Goal: Task Accomplishment & Management: Use online tool/utility

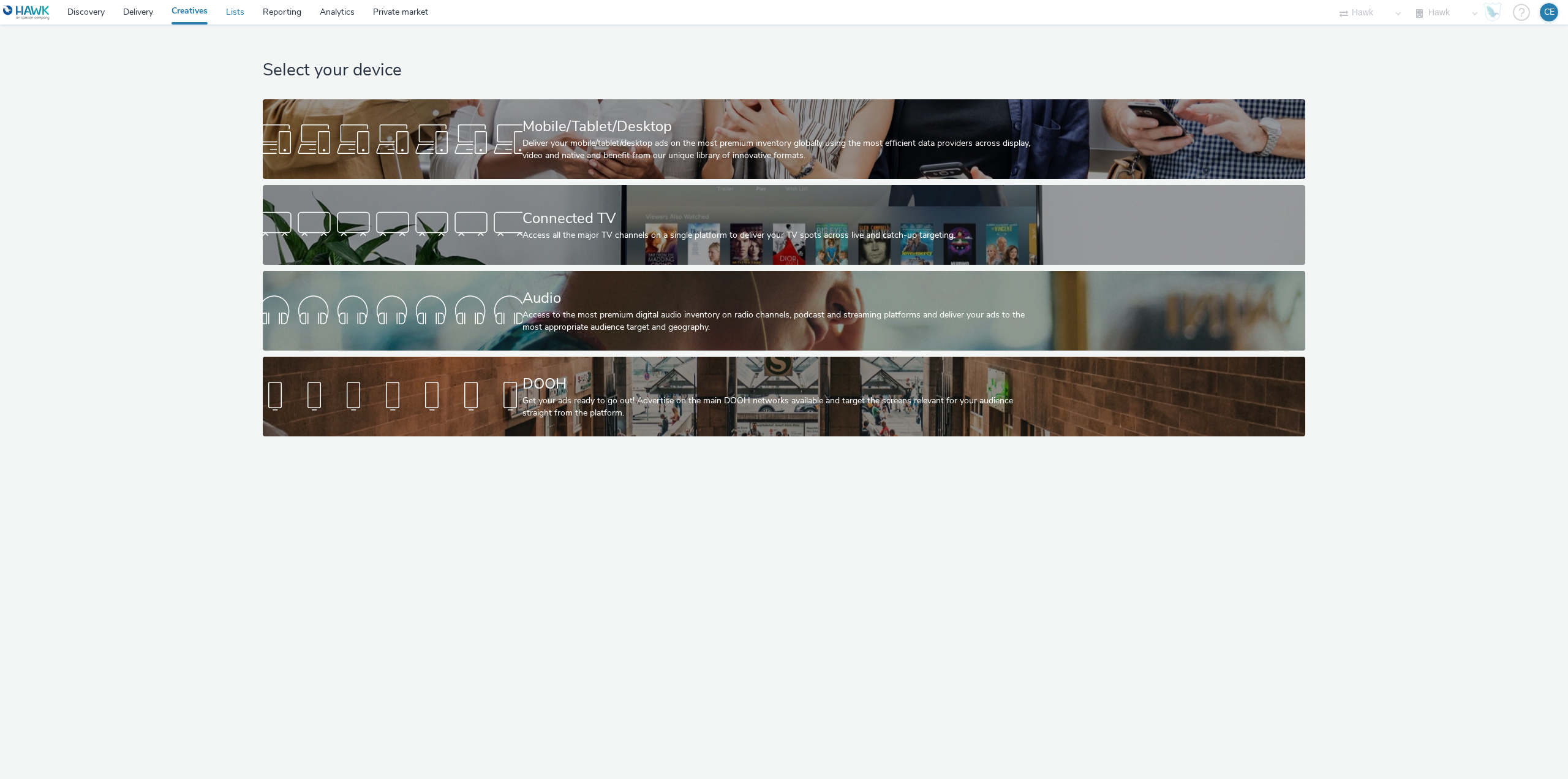
click at [246, 8] on link "Lists" at bounding box center [235, 12] width 37 height 24
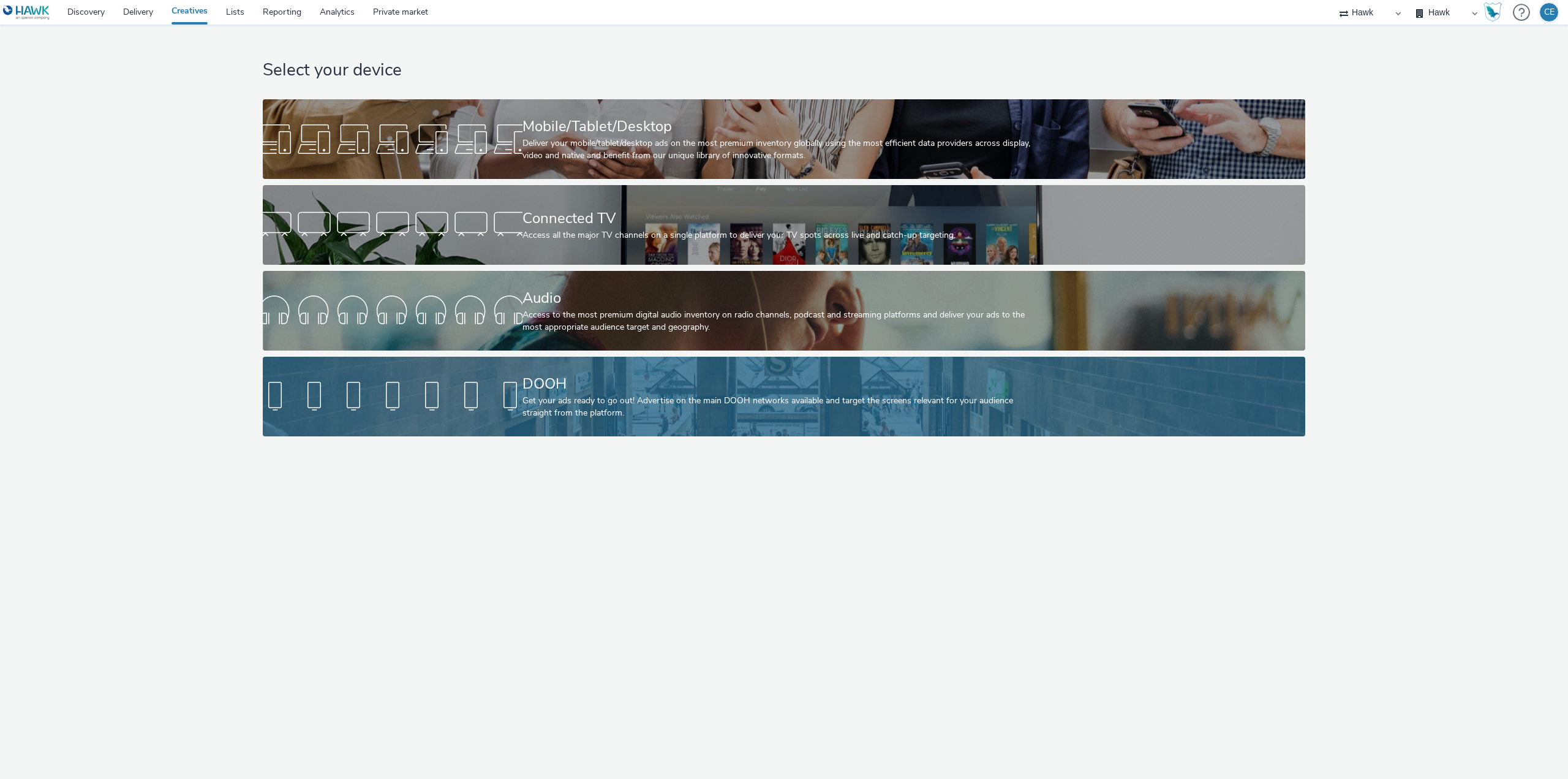
click at [544, 371] on div "DOOH Get your ads ready to go out! Advertise on the main DOOH networks availabl…" at bounding box center [782, 396] width 519 height 80
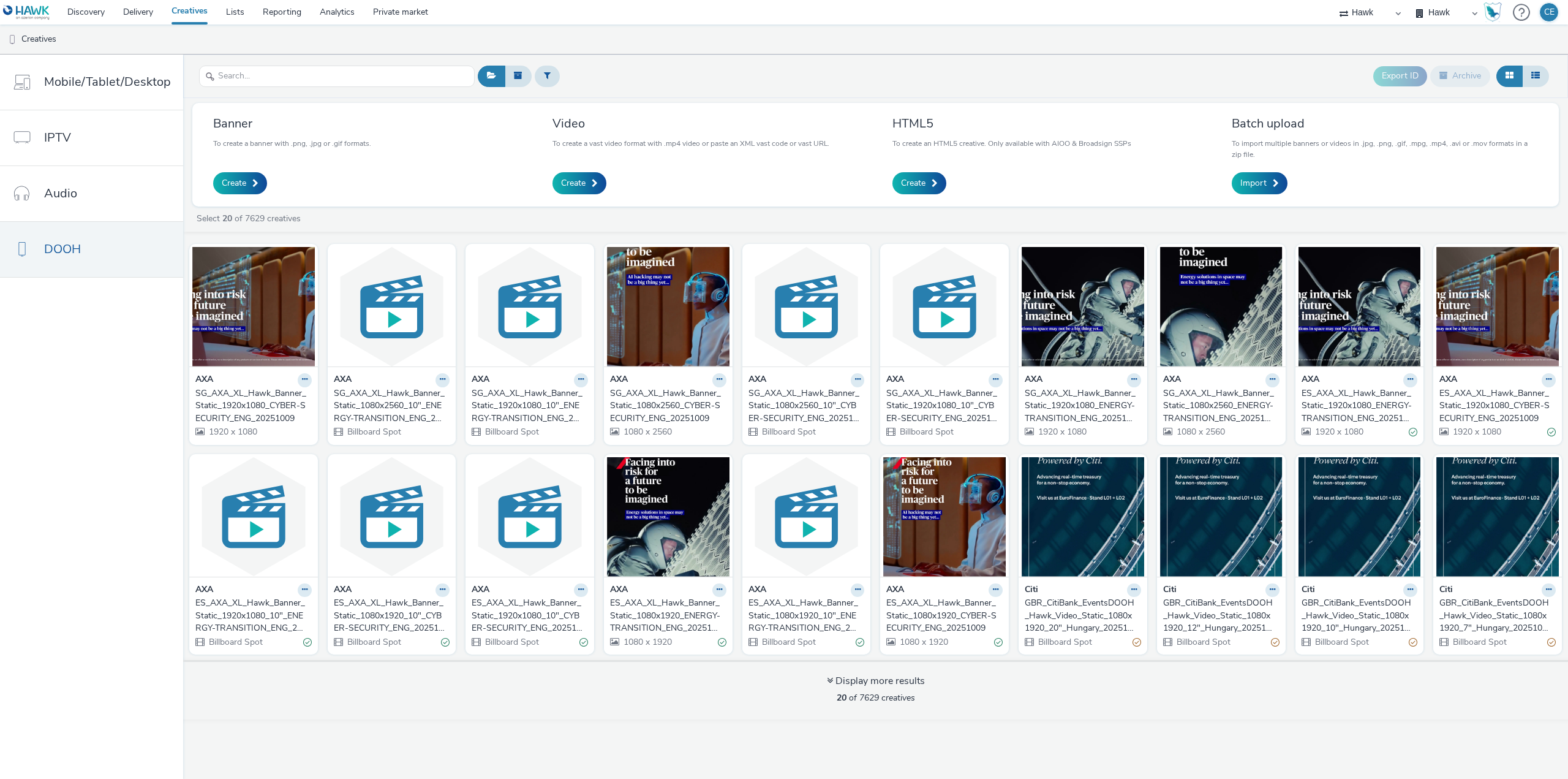
click at [636, 405] on div "SG_AXA_XL_Hawk_Banner_Static_1080x2560_CYBER-SECURITY_ENG_20251009" at bounding box center [665, 406] width 112 height 38
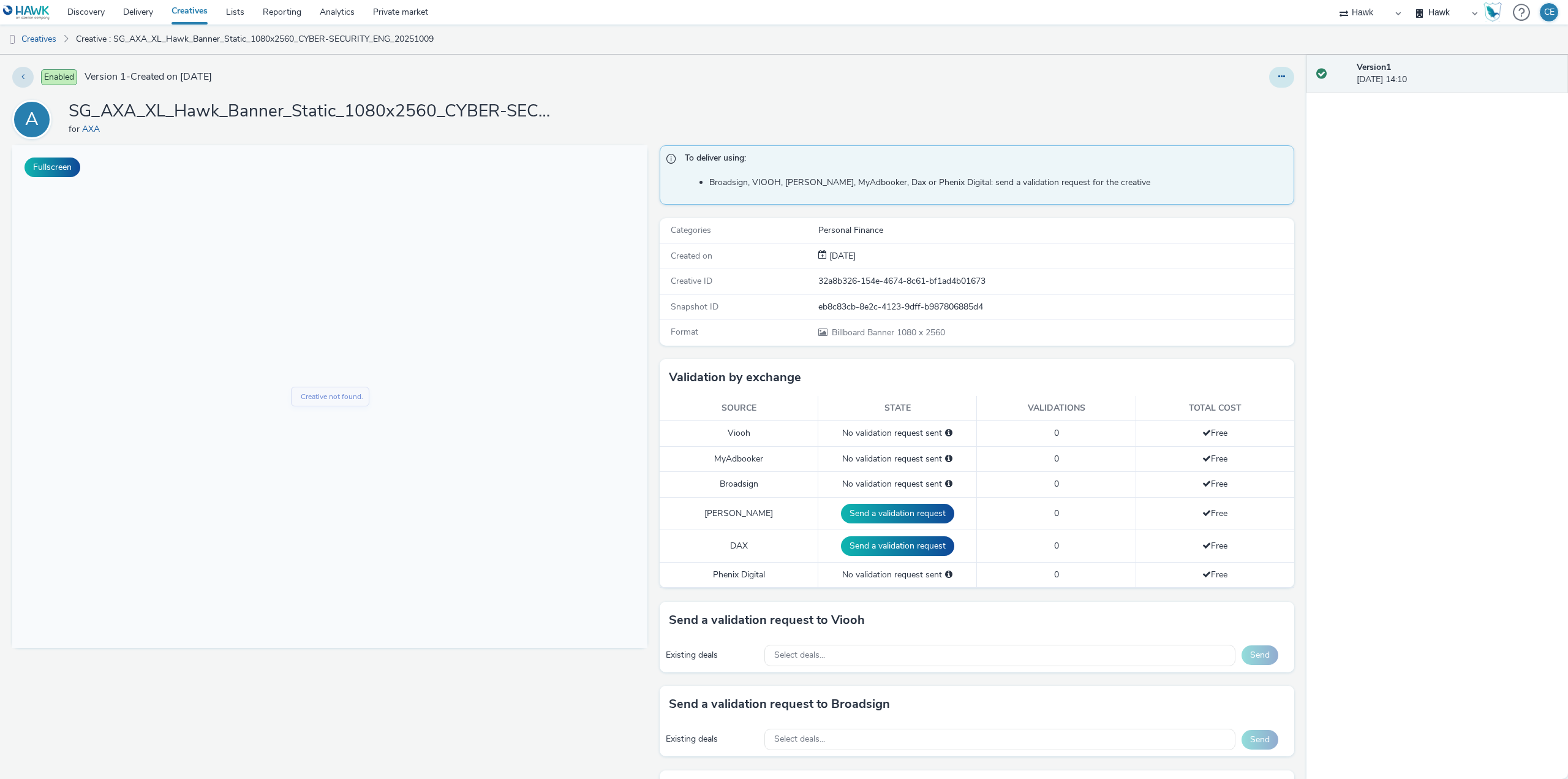
click at [1282, 78] on button at bounding box center [1282, 77] width 25 height 21
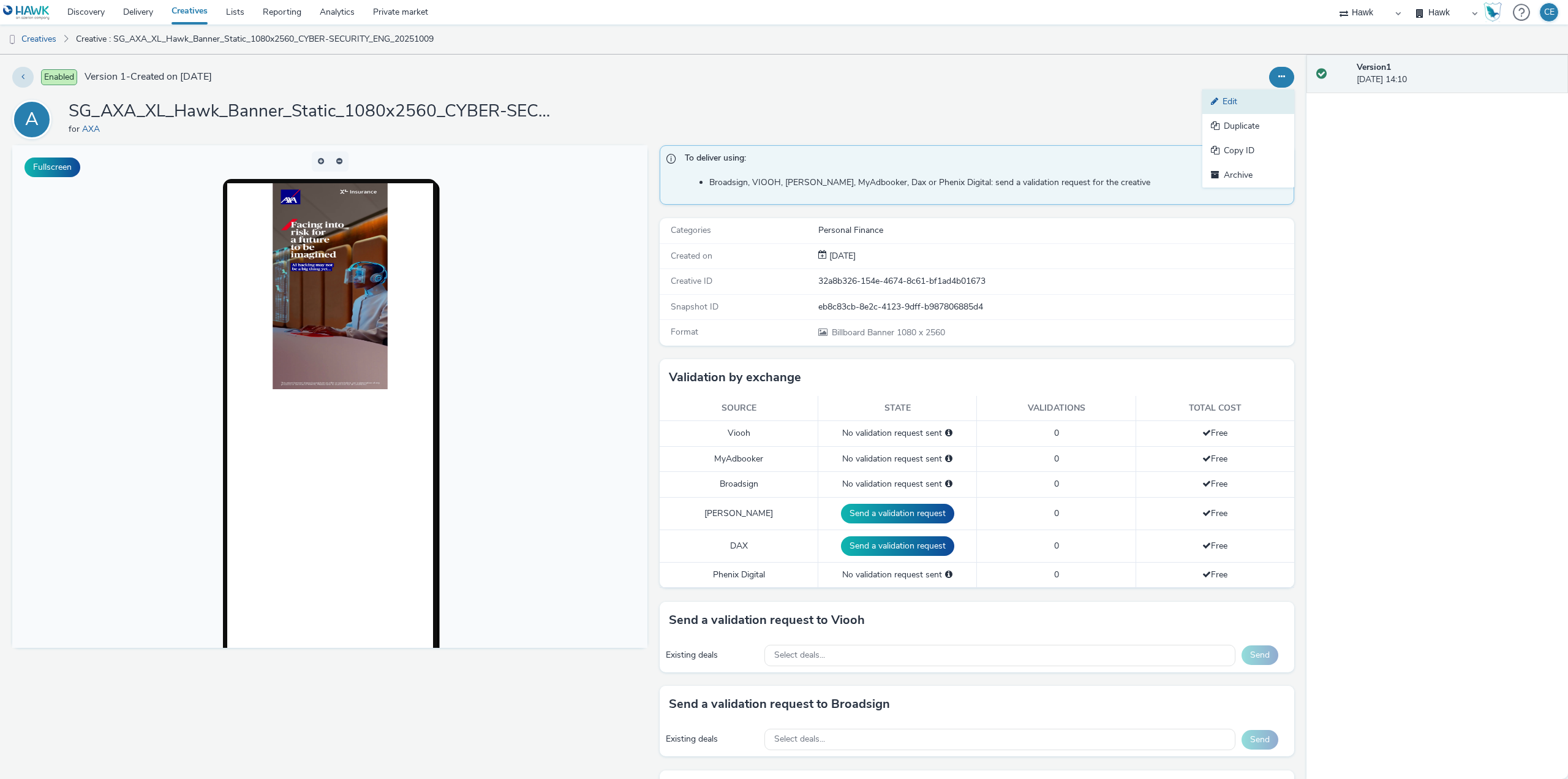
click at [1203, 103] on link "Edit" at bounding box center [1249, 101] width 92 height 24
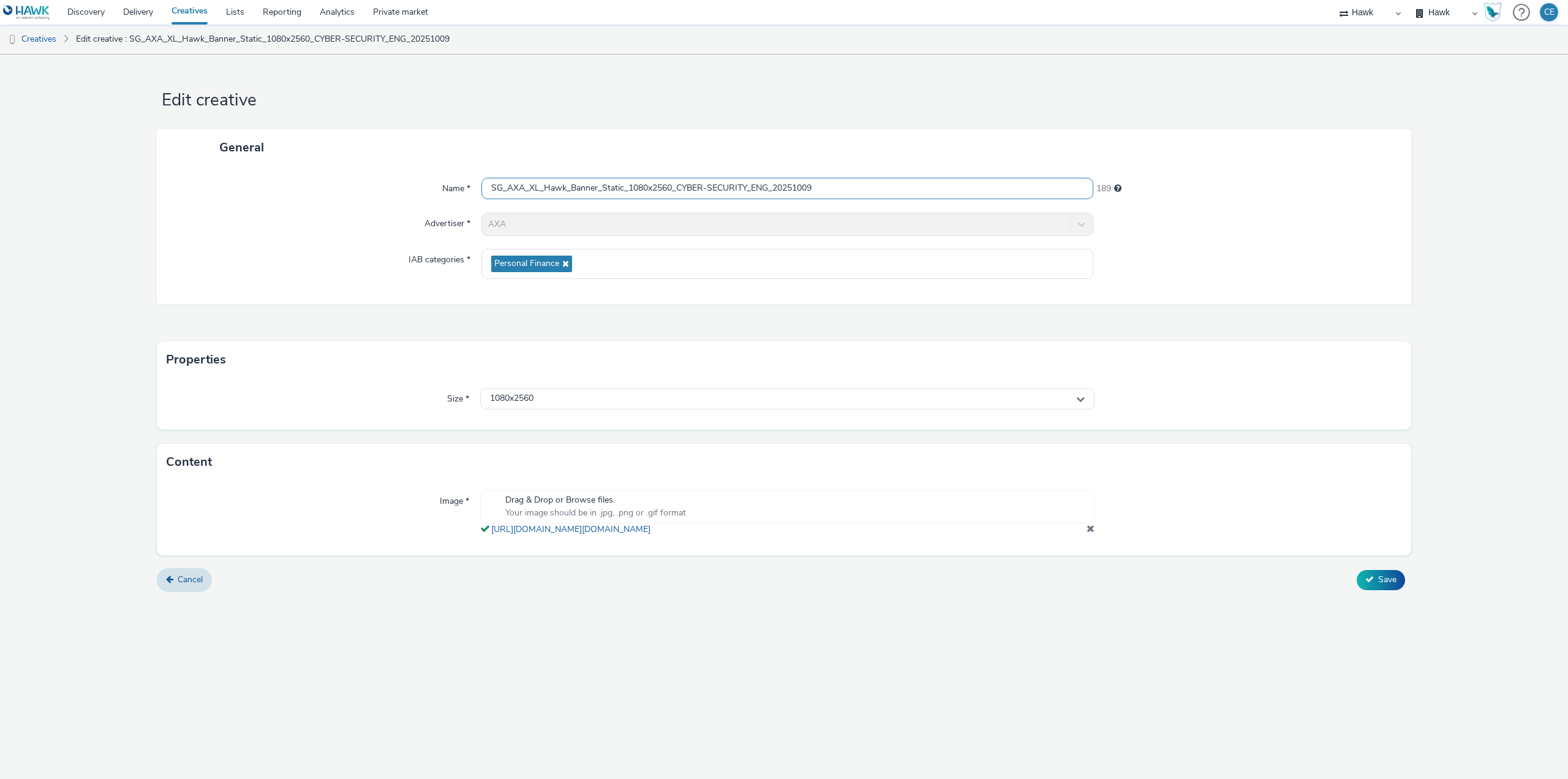
drag, startPoint x: 820, startPoint y: 186, endPoint x: 434, endPoint y: 181, distance: 386.0
click at [429, 181] on div "Name * SG_AXA_XL_Hawk_Banner_Static_1080x2560_CYBER-SECURITY_ENG_20251009 189" at bounding box center [784, 189] width 1230 height 23
drag, startPoint x: 648, startPoint y: 176, endPoint x: 633, endPoint y: 165, distance: 18.6
click at [568, 161] on div "General" at bounding box center [784, 147] width 1255 height 37
drag, startPoint x: 825, startPoint y: 187, endPoint x: 457, endPoint y: 187, distance: 368.0
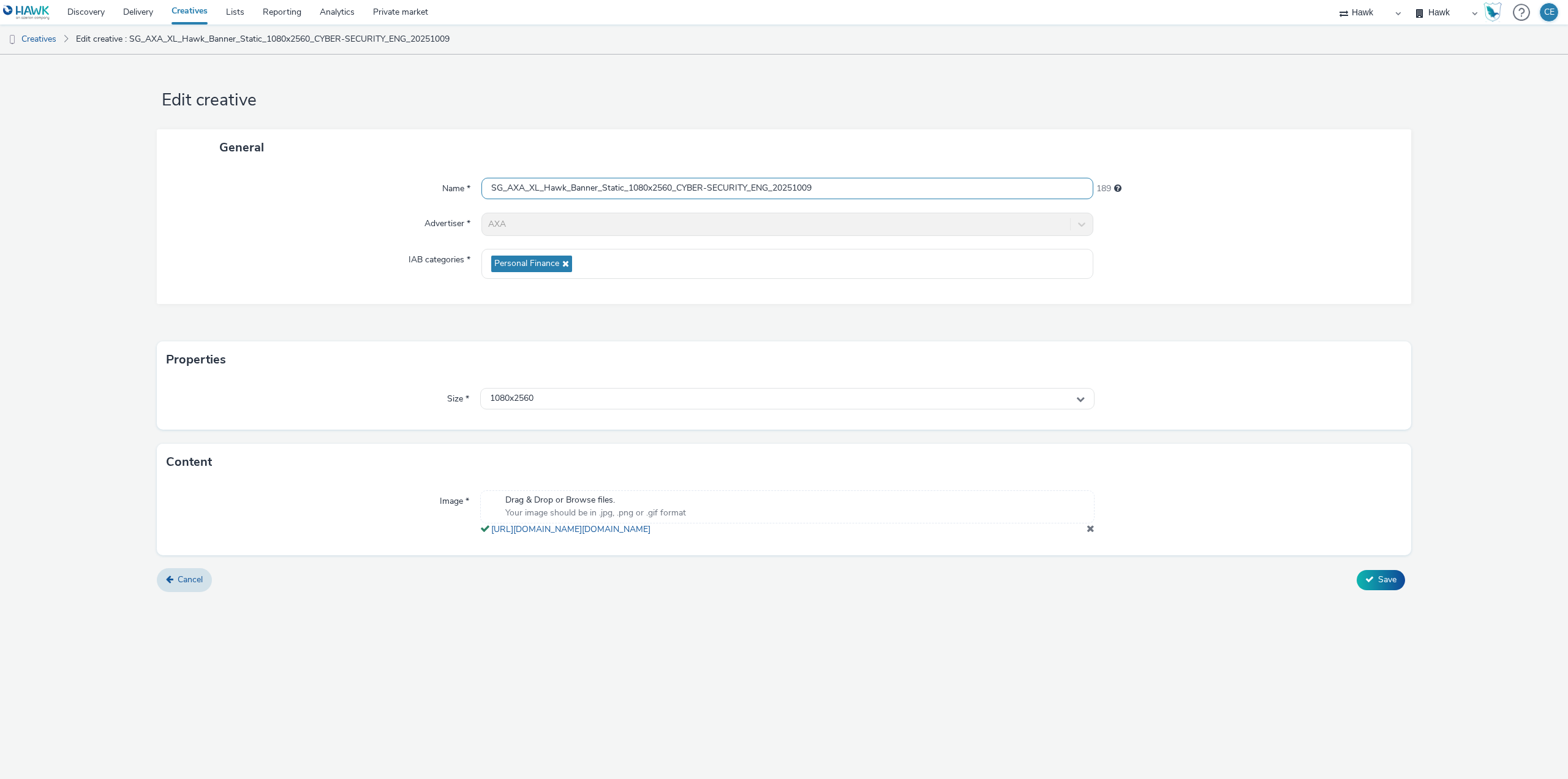
click at [443, 187] on div "Name * SG_AXA_XL_Hawk_Banner_Static_1080x2560_CYBER-SECURITY_ENG_20251009 189" at bounding box center [784, 189] width 1230 height 23
drag, startPoint x: 55, startPoint y: 47, endPoint x: 101, endPoint y: 51, distance: 46.2
click at [54, 47] on link "Creatives" at bounding box center [31, 38] width 63 height 29
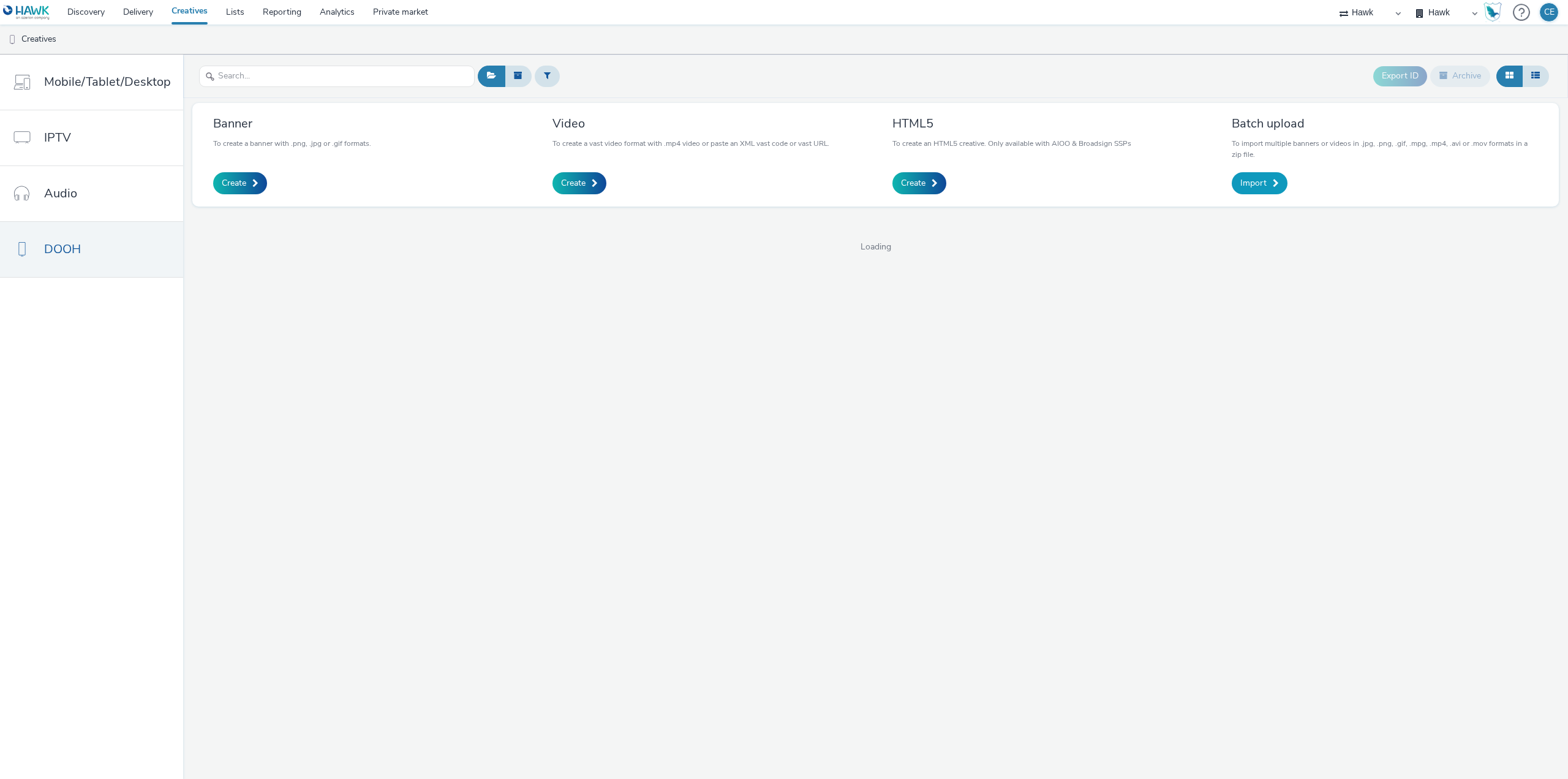
click at [1266, 185] on link "Import" at bounding box center [1259, 183] width 55 height 23
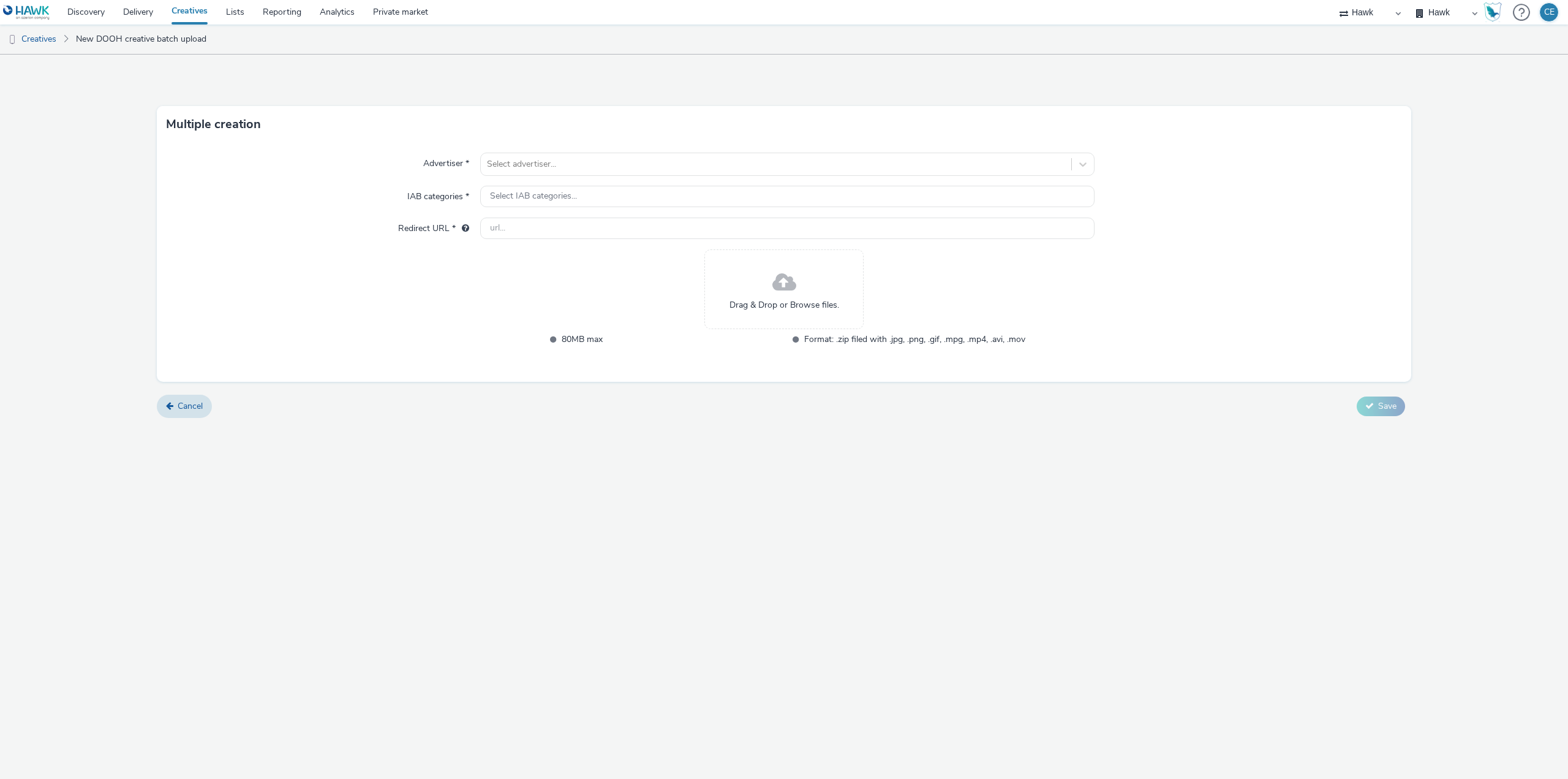
click at [752, 316] on div "Drag & Drop or Browse files." at bounding box center [784, 289] width 160 height 80
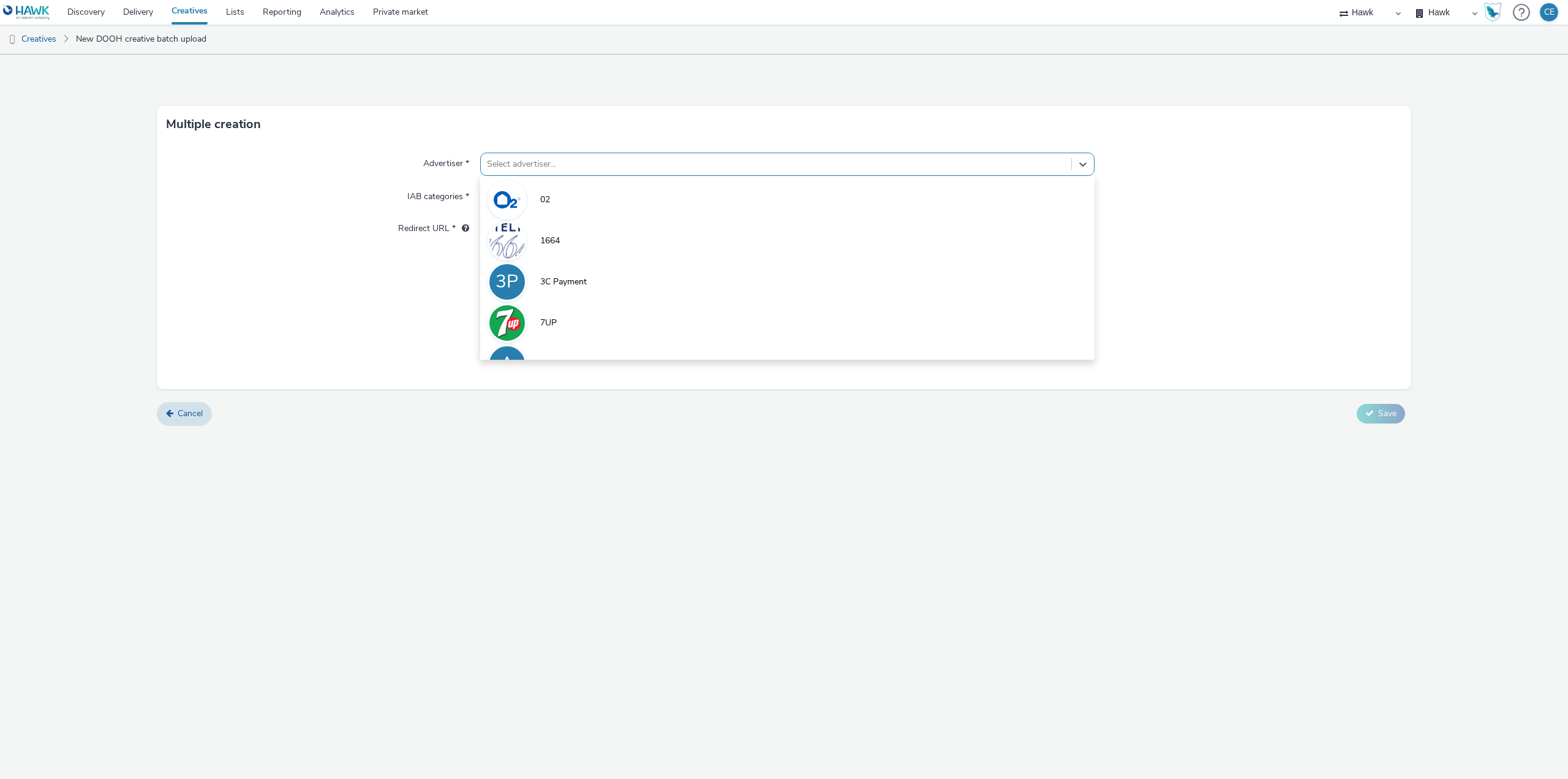
click at [610, 168] on div at bounding box center [776, 164] width 578 height 15
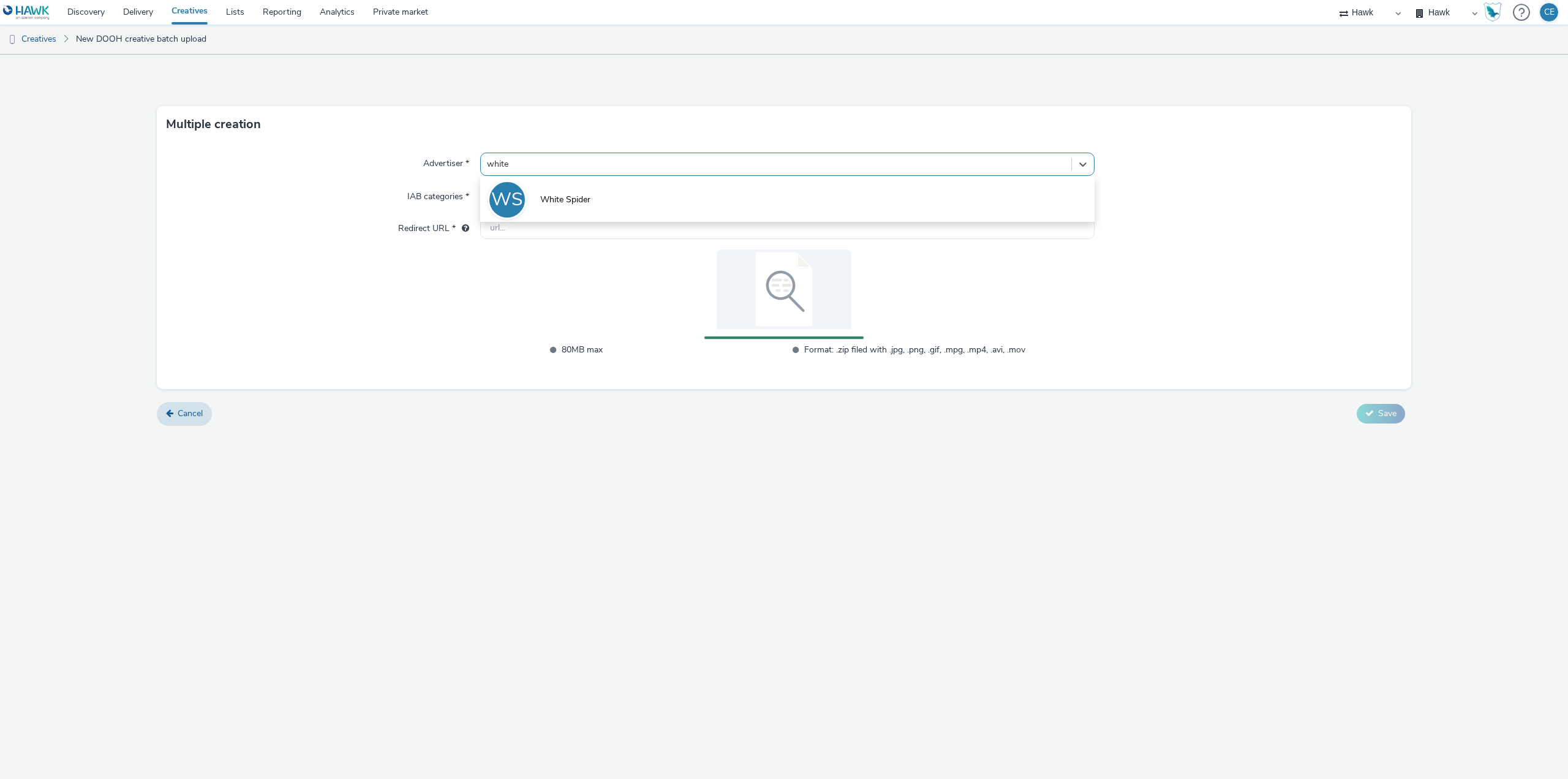
type input "white s"
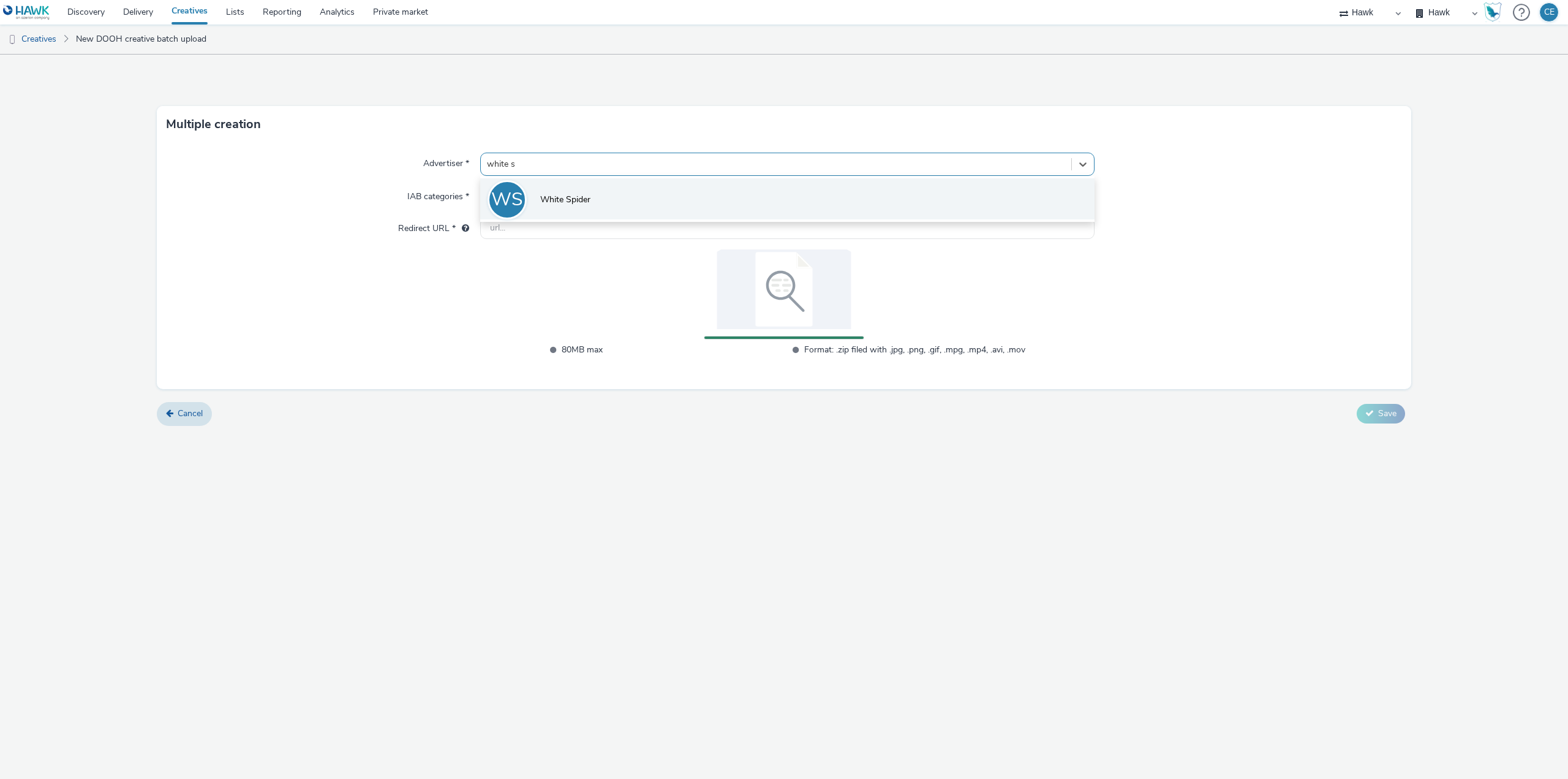
click at [556, 205] on span "White Spider" at bounding box center [566, 199] width 51 height 12
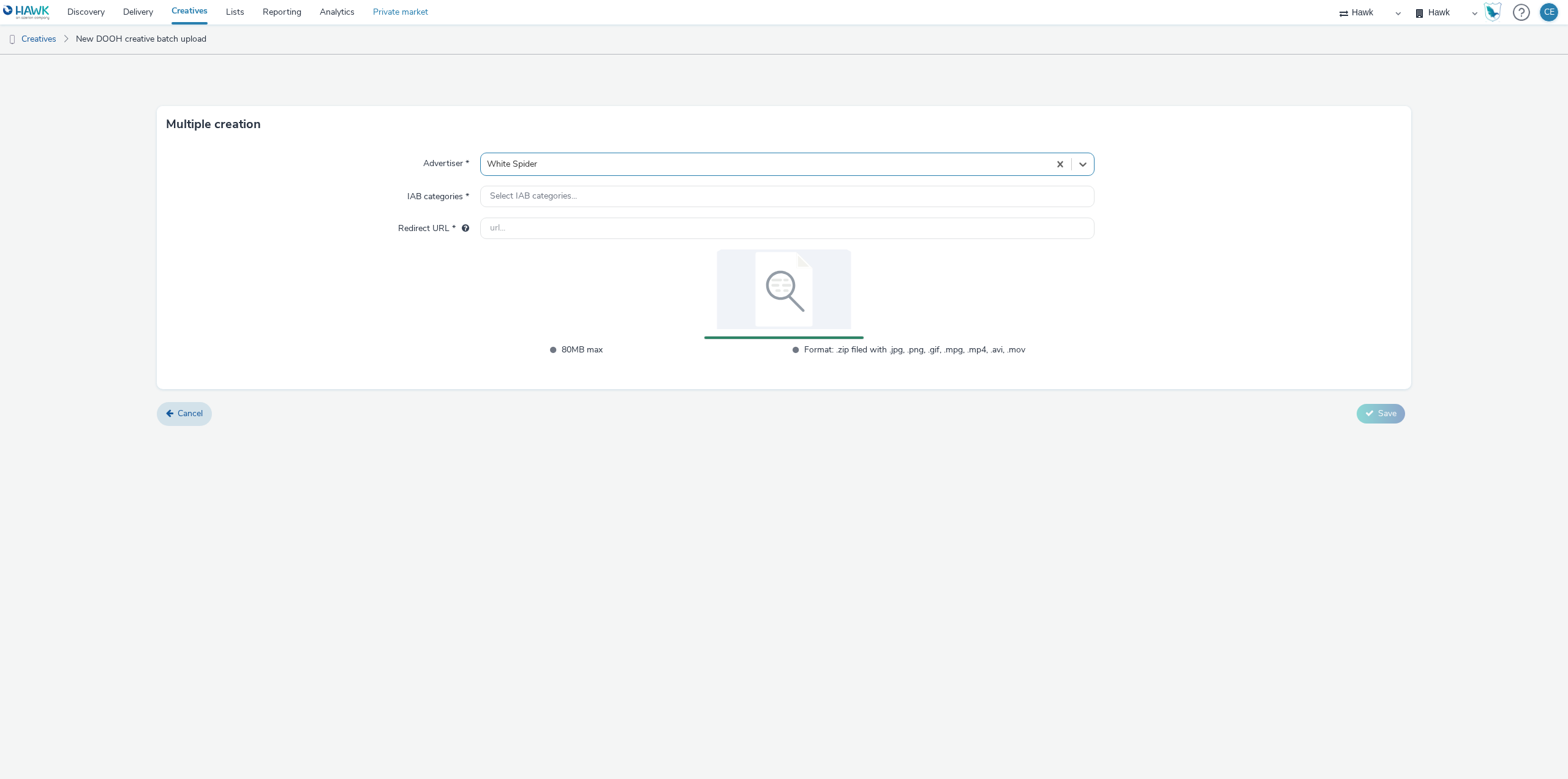
type input "http://www.whitespidermedia.com"
click at [601, 155] on div "Select advertiser..." at bounding box center [776, 164] width 590 height 20
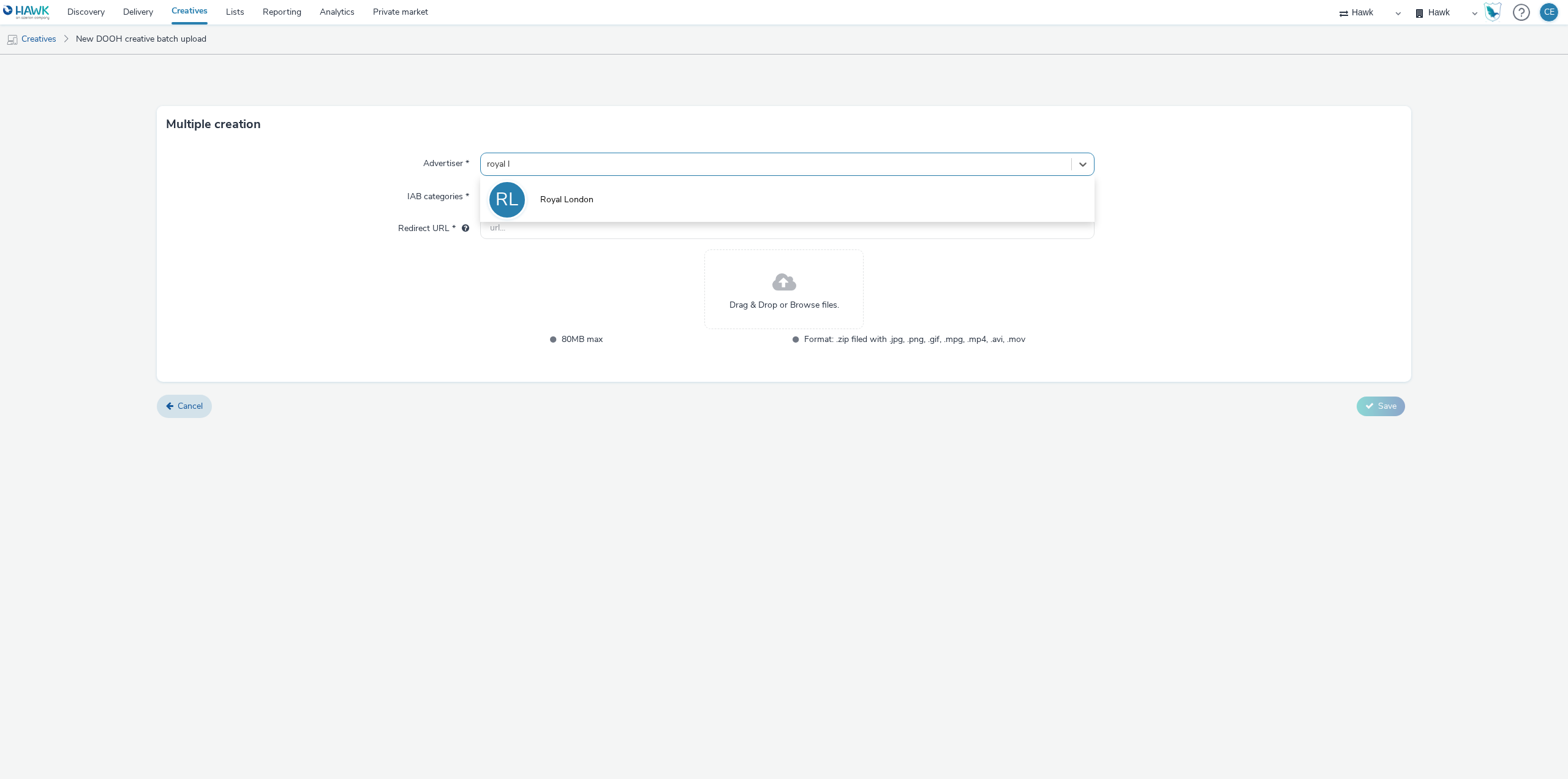
type input "royal lo"
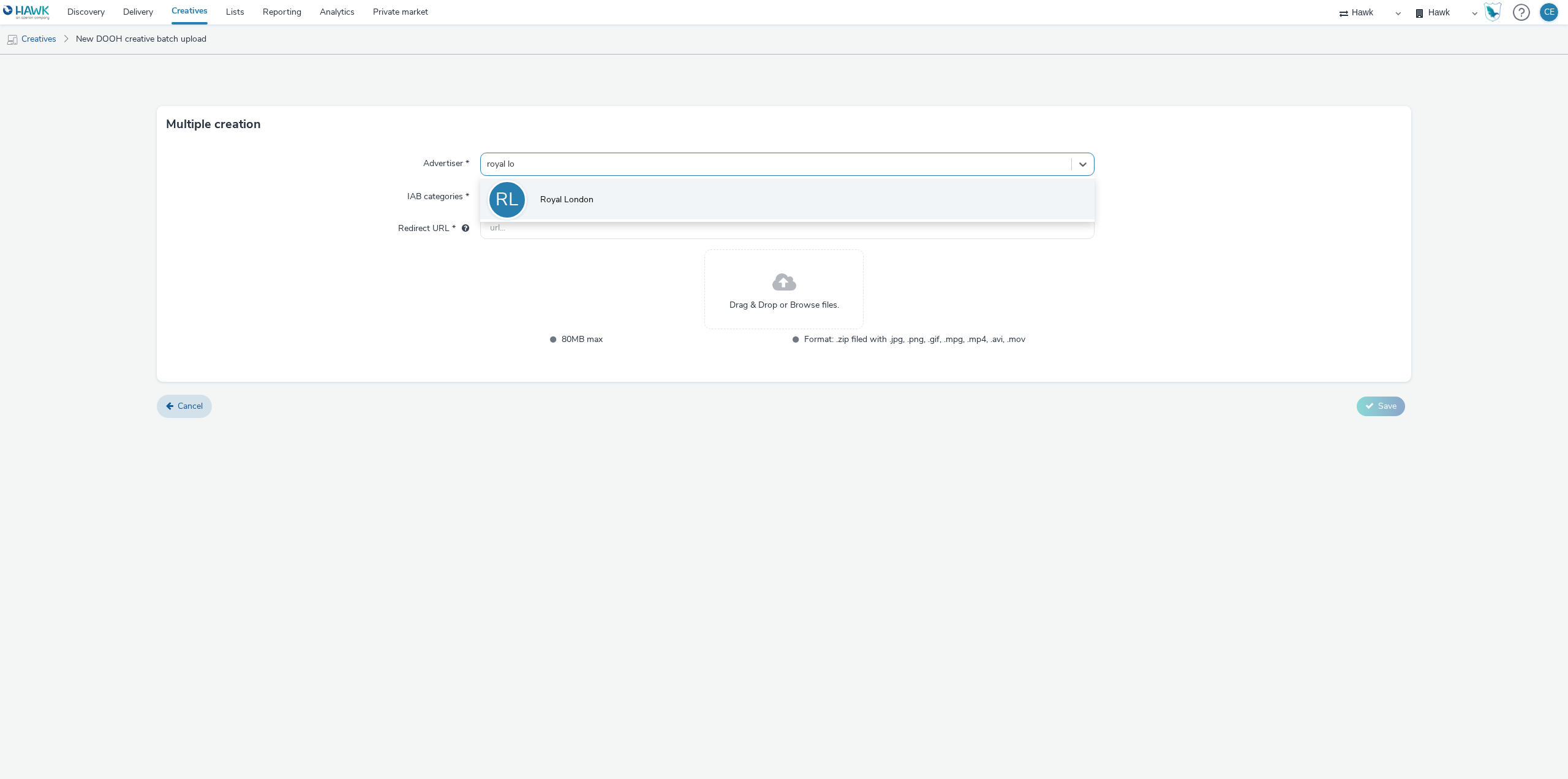
click at [612, 193] on li "RL Royal London" at bounding box center [787, 199] width 615 height 41
type input "http://www.royallondon.com"
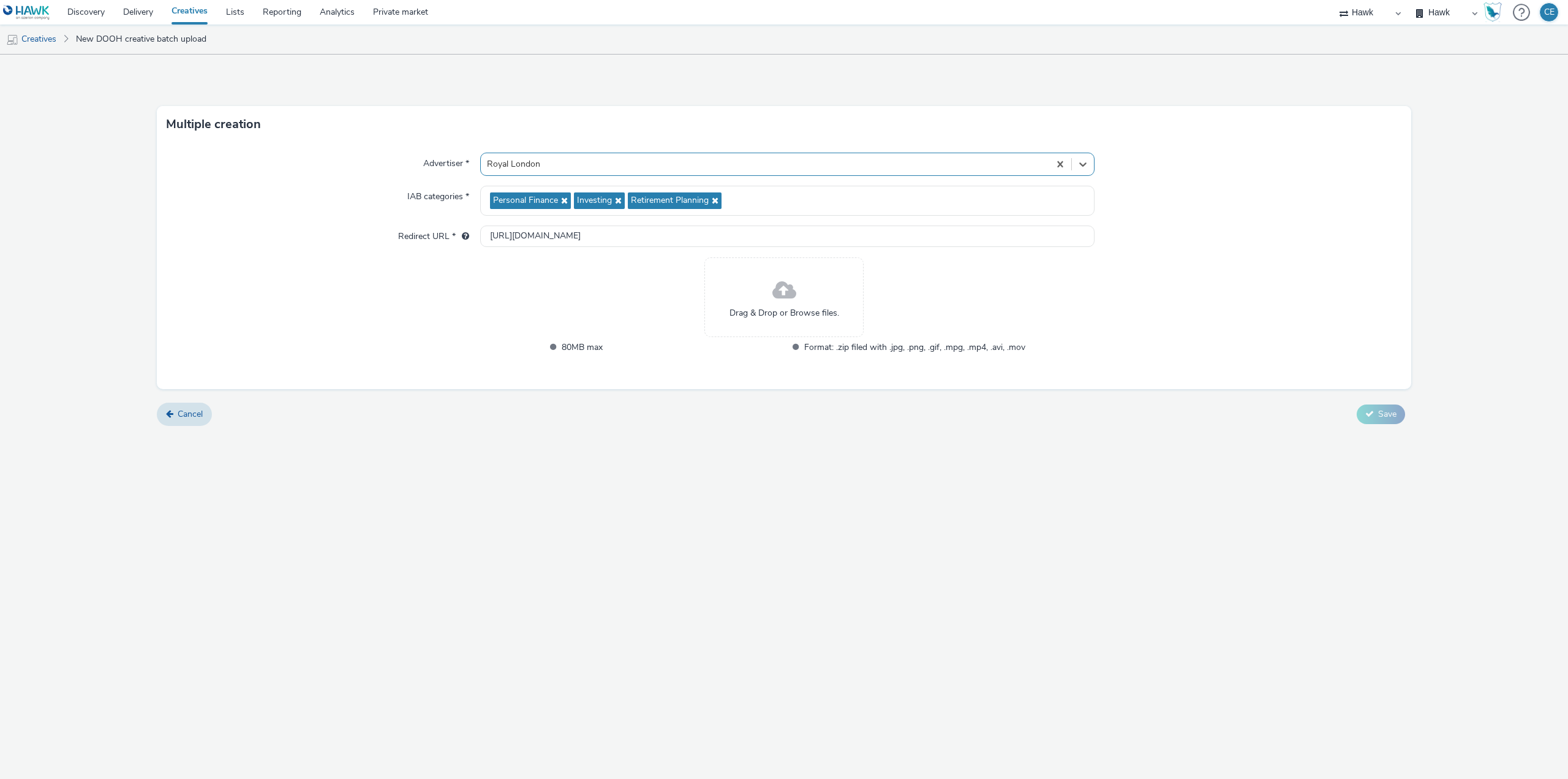
click at [762, 299] on div "Drag & Drop or Browse files." at bounding box center [784, 297] width 160 height 80
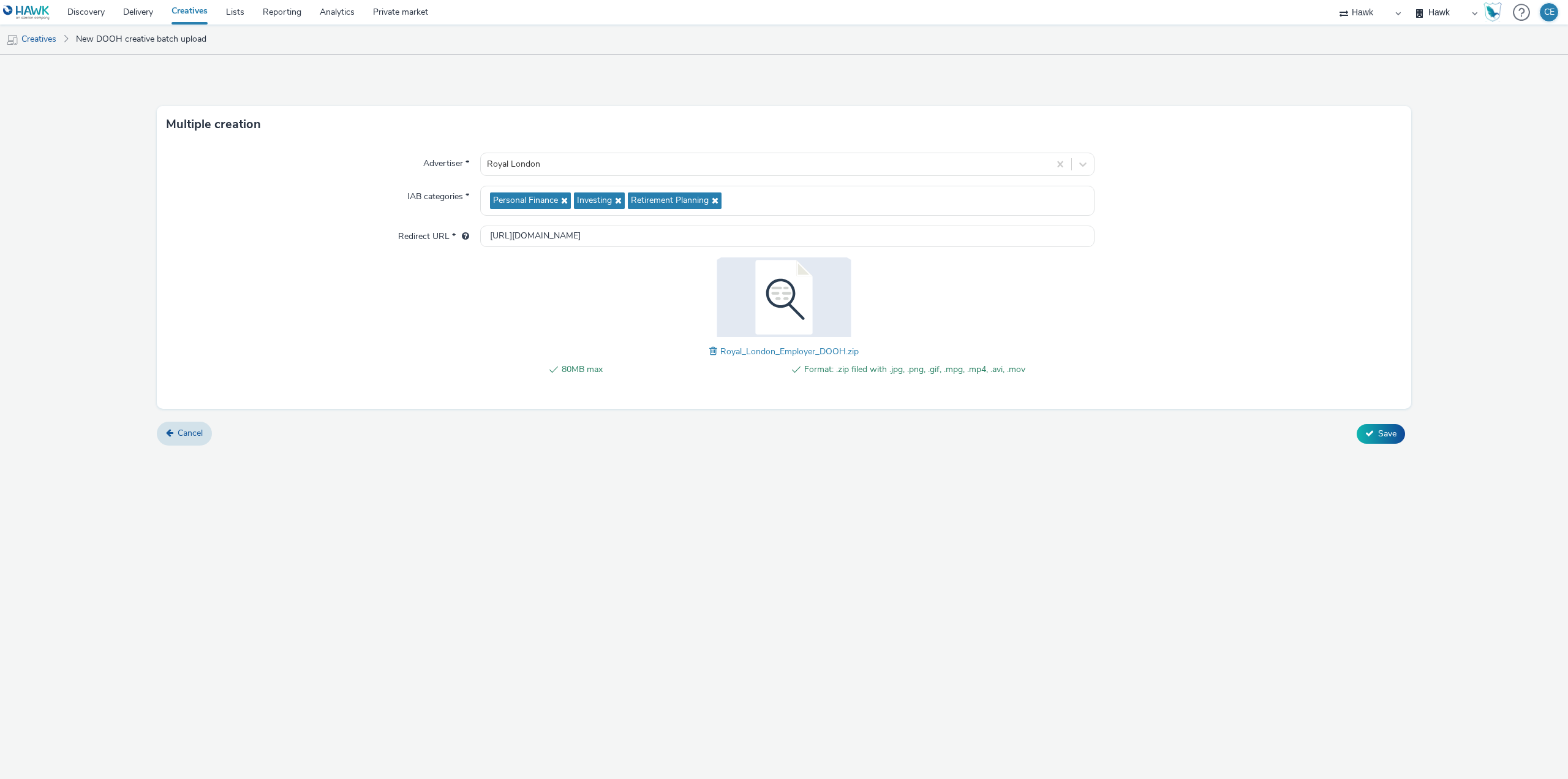
drag, startPoint x: 967, startPoint y: 500, endPoint x: 1260, endPoint y: 430, distance: 301.2
click at [968, 500] on div "Multiple creation Advertiser * Royal London IAB categories * Personal Finance I…" at bounding box center [784, 417] width 1568 height 725
click at [1377, 438] on button "Save" at bounding box center [1381, 434] width 49 height 20
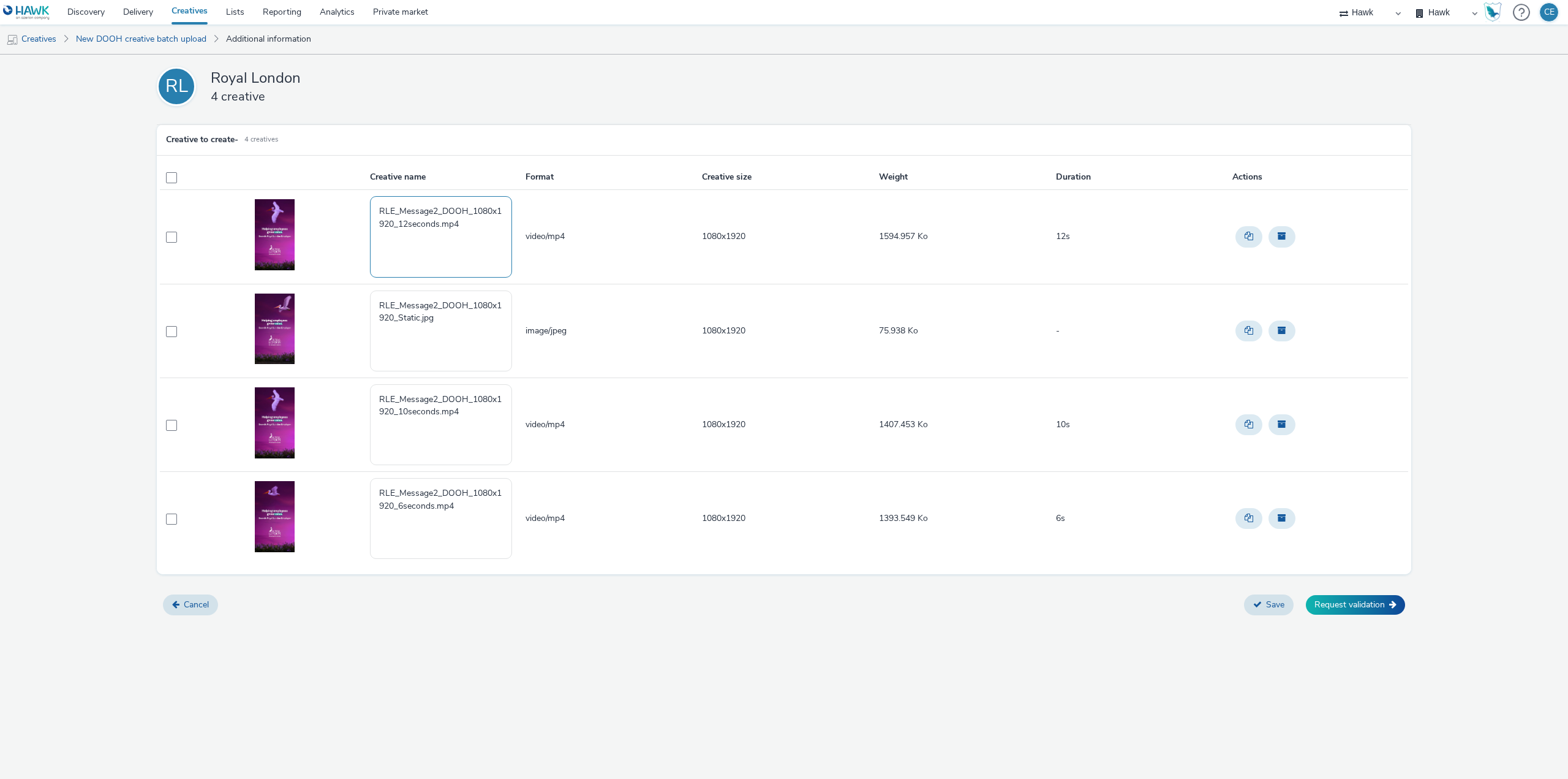
click at [474, 235] on textarea "RLE_Message2_DOOH_1080x1920_12seconds.mp4" at bounding box center [440, 237] width 142 height 81
paste textarea "ES_AXA_XL_Hawk_Banner_Static_1920x1080_CYBER-SECURITY_ENG_20251009"
drag, startPoint x: 389, startPoint y: 234, endPoint x: 320, endPoint y: 241, distance: 69.4
click at [320, 241] on tr "RLE_Message2_DOOH_1080x1920_12seconds.mp4 ES_AXA_XL_Hawk_Banner_Static_1920x108…" at bounding box center [784, 237] width 1249 height 94
drag, startPoint x: 401, startPoint y: 234, endPoint x: 419, endPoint y: 238, distance: 18.4
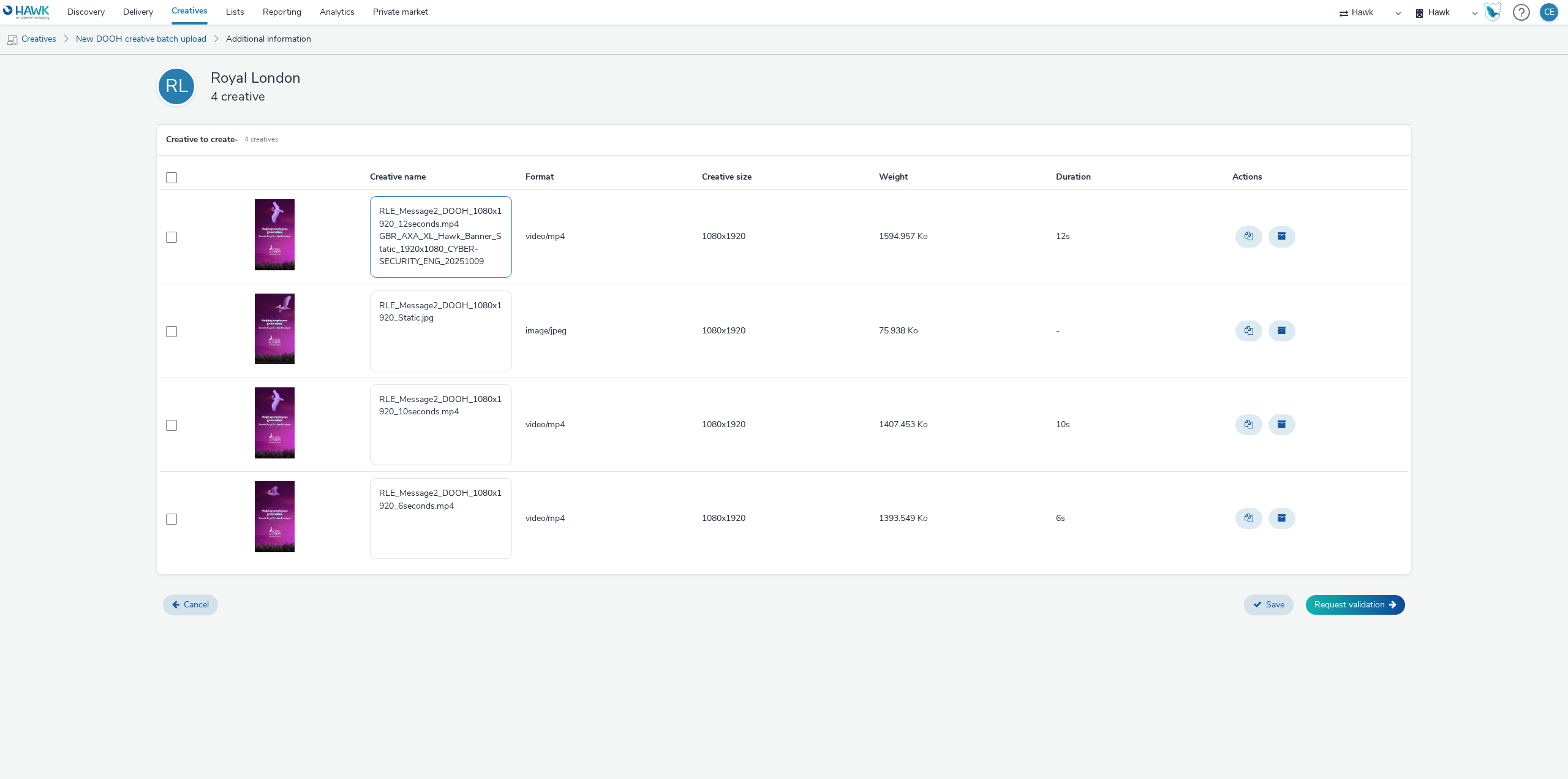
click at [419, 238] on textarea "RLE_Message2_DOOH_1080x1920_12seconds.mp4 GBR_AXA_XL_Hawk_Banner_Static_1920x10…" at bounding box center [440, 237] width 142 height 81
drag, startPoint x: 415, startPoint y: 237, endPoint x: 422, endPoint y: 238, distance: 7.1
click at [422, 238] on textarea "RLE_Message2_DOOH_1080x1920_12seconds.mp4 GBR_RL_XL_Hawk_Banner_Static_1920x108…" at bounding box center [440, 237] width 142 height 81
click at [424, 233] on textarea "RLE_Message2_DOOH_1080x1920_12seconds.mp4 GBR_RL_XL_Hawk_Banner_Static_1920x108…" at bounding box center [440, 237] width 142 height 81
click at [421, 232] on textarea "RLE_Message2_DOOH_1080x1920_12seconds.mp4 GBR_RL_XL_Hawk_Banner_Static_1920x108…" at bounding box center [440, 237] width 142 height 81
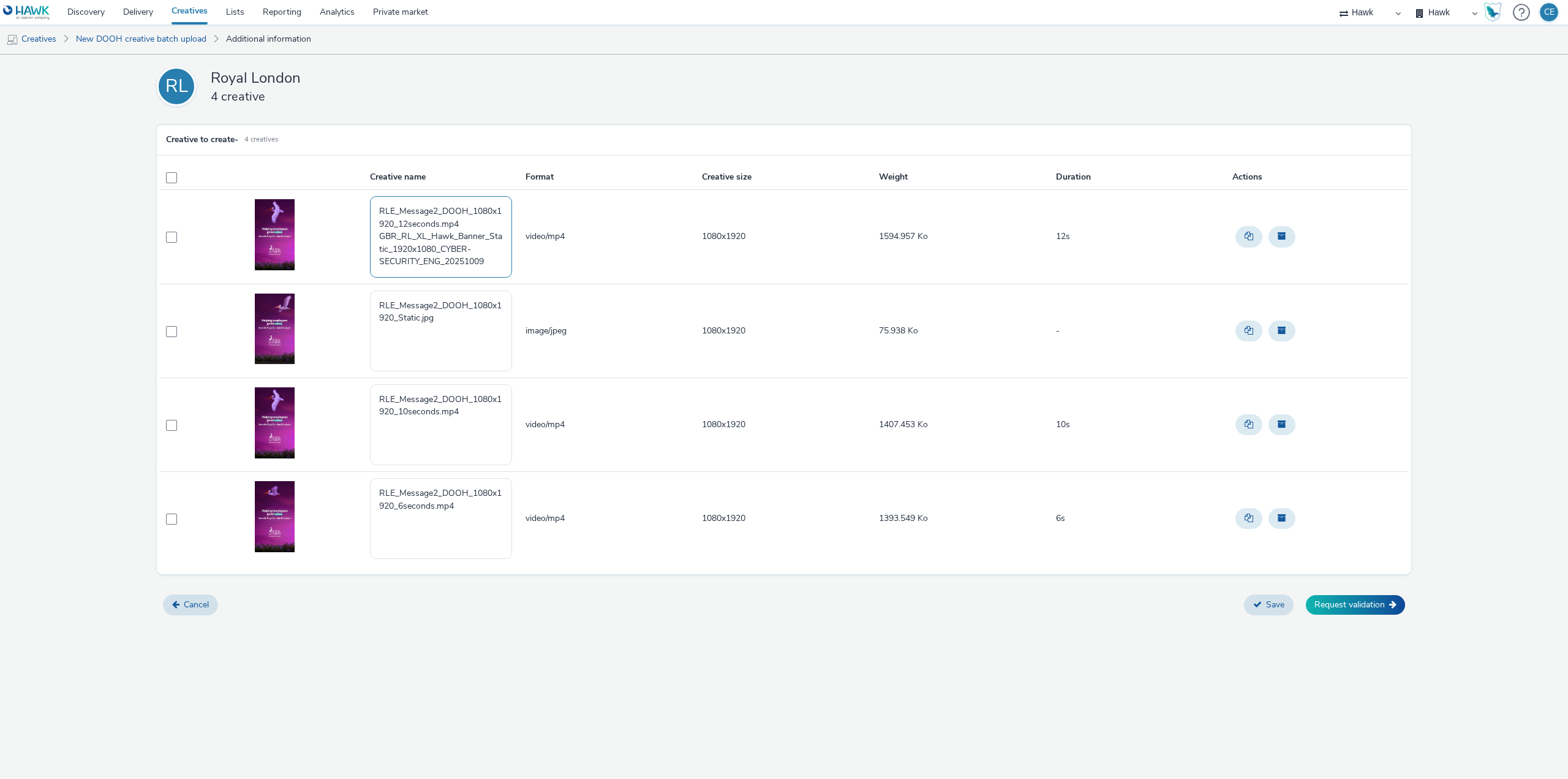
click at [422, 234] on textarea "RLE_Message2_DOOH_1080x1920_12seconds.mp4 GBR_RL_XL_Hawk_Banner_Static_1920x108…" at bounding box center [440, 237] width 142 height 81
click at [422, 237] on textarea "RLE_Message2_DOOH_1080x1920_12seconds.mp4 GBR_RL_XL_Hawk_Banner_Static_1920x108…" at bounding box center [440, 237] width 142 height 81
click at [422, 236] on textarea "RLE_Message2_DOOH_1080x1920_12seconds.mp4 GBR_RL_XL_Hawk_Banner_Static_1920x108…" at bounding box center [440, 237] width 142 height 81
click at [424, 237] on textarea "RLE_Message2_DOOH_1080x1920_12seconds.mp4 GBR_RL_XL_Hawk_Banner_Static_1920x108…" at bounding box center [440, 237] width 142 height 81
click at [426, 232] on textarea "RLE_Message2_DOOH_1080x1920_12seconds.mp4 GBR_RL_XL_Hawk_Banner_Static_1920x108…" at bounding box center [440, 237] width 142 height 81
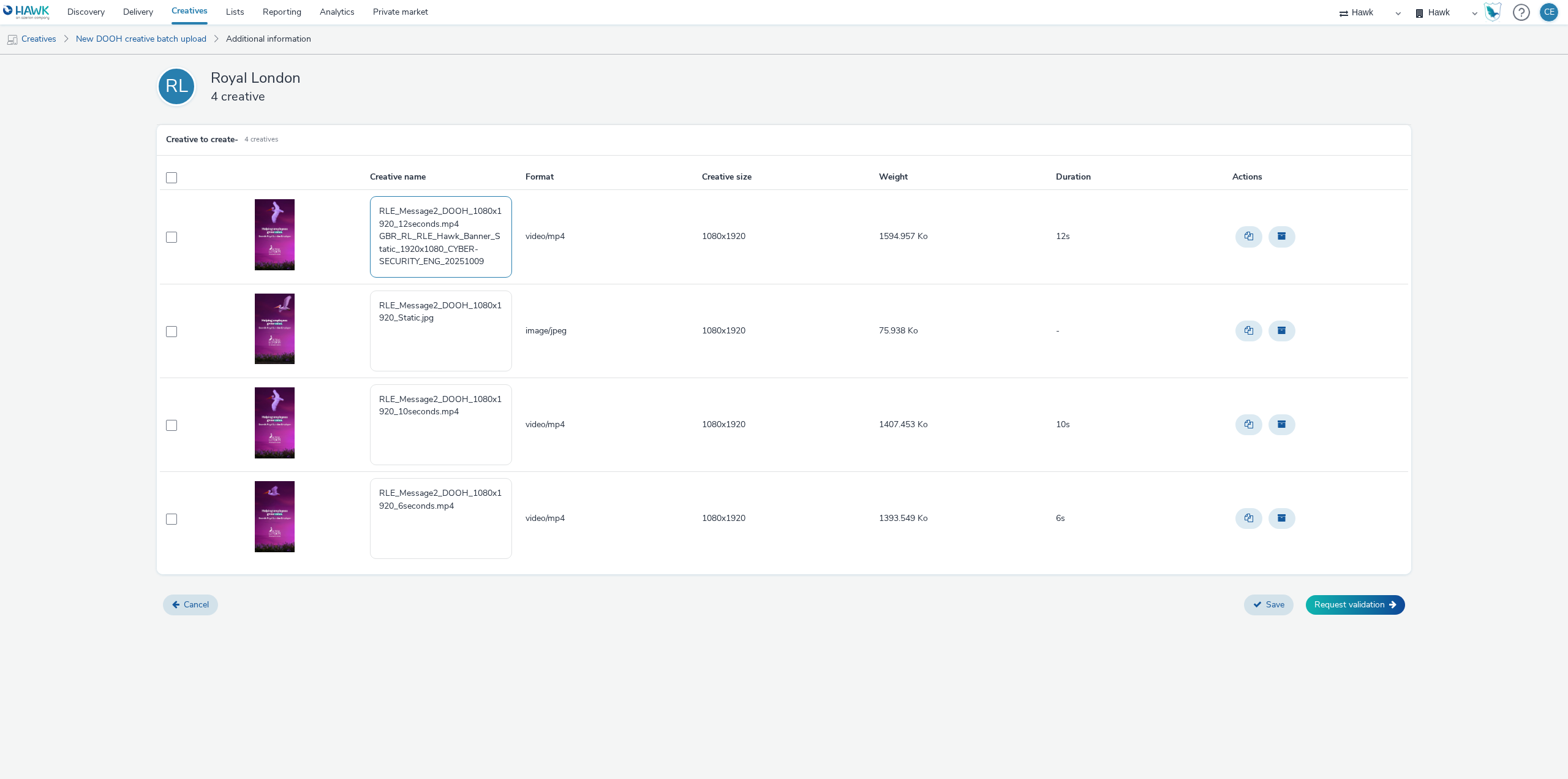
drag, startPoint x: 426, startPoint y: 248, endPoint x: 401, endPoint y: 243, distance: 25.5
click at [401, 243] on textarea "RLE_Message2_DOOH_1080x1920_12seconds.mp4 GBR_RL_RLE_Hawk_Banner_Static_1920x10…" at bounding box center [440, 237] width 142 height 81
click at [418, 248] on textarea "RLE_Message2_DOOH_1080x1920_12seconds.mp4 GBR_RL_RLE_Hawk_Banner_Static_1080_CY…" at bounding box center [440, 237] width 142 height 81
click at [419, 249] on textarea "RLE_Message2_DOOH_1080x1920_12seconds.mp4 GBR_RL_RLE_Hawk_Banner_Static_1080_CY…" at bounding box center [440, 237] width 142 height 81
click at [398, 627] on div "RL Royal London 4 creative Creative to create - 4 creatives Creative name Forma…" at bounding box center [784, 417] width 1568 height 725
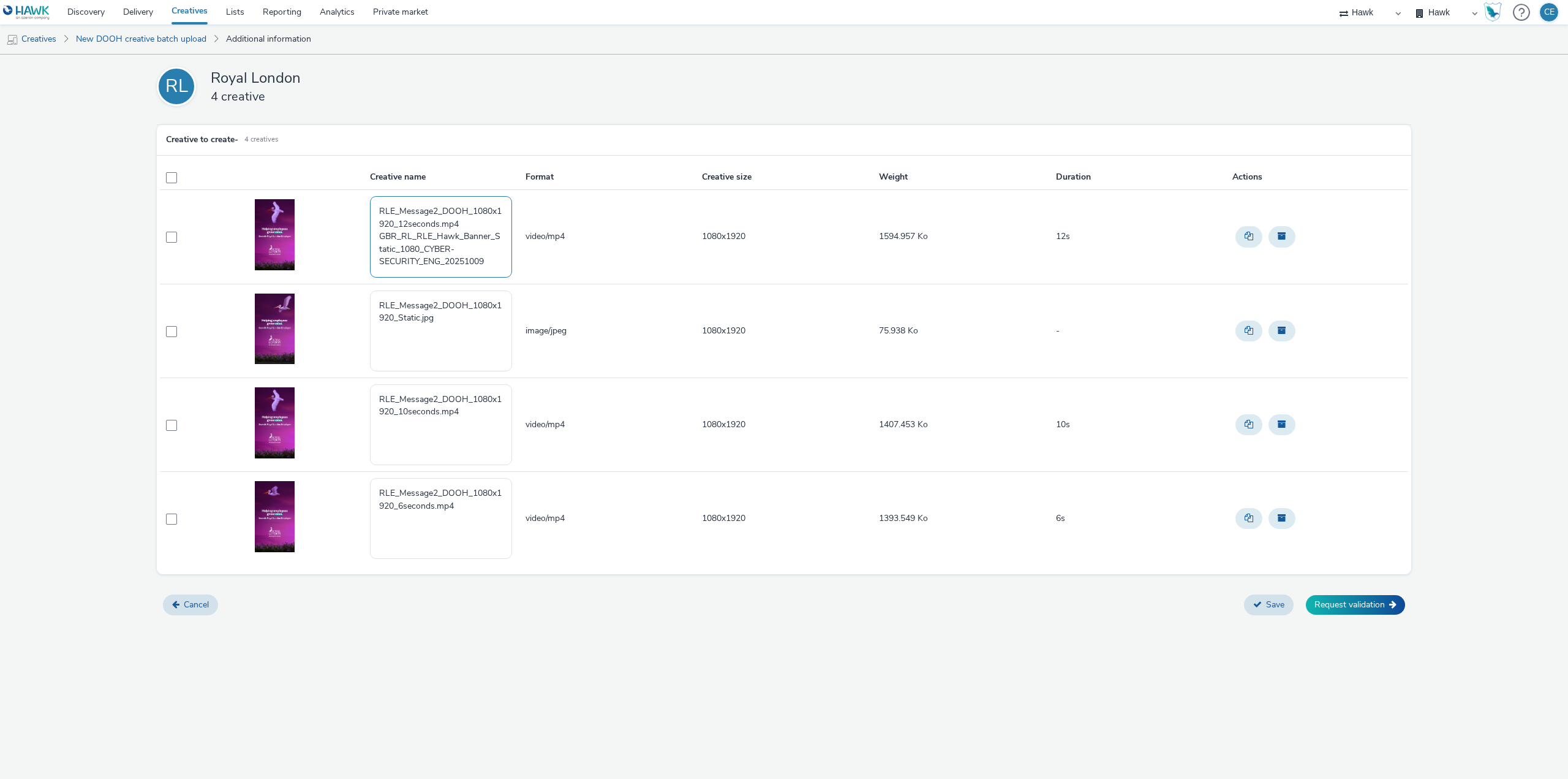
click at [420, 250] on textarea "RLE_Message2_DOOH_1080x1920_12seconds.mp4 GBR_RL_RLE_Hawk_Banner_Static_1080_CY…" at bounding box center [440, 237] width 142 height 81
drag, startPoint x: 449, startPoint y: 244, endPoint x: 421, endPoint y: 261, distance: 32.8
click at [421, 261] on textarea "RLE_Message2_DOOH_1080x1920_12seconds.mp4 GBR_RL_RLE_Hawk_Banner_Static_1080x19…" at bounding box center [440, 237] width 142 height 81
click at [449, 245] on textarea "RLE_Message2_DOOH_1080x1920_12seconds.mp4 GBR_RL_RLE_Hawk_Banner_Static_1080x19…" at bounding box center [440, 237] width 142 height 81
drag, startPoint x: 377, startPoint y: 239, endPoint x: 372, endPoint y: 190, distance: 49.3
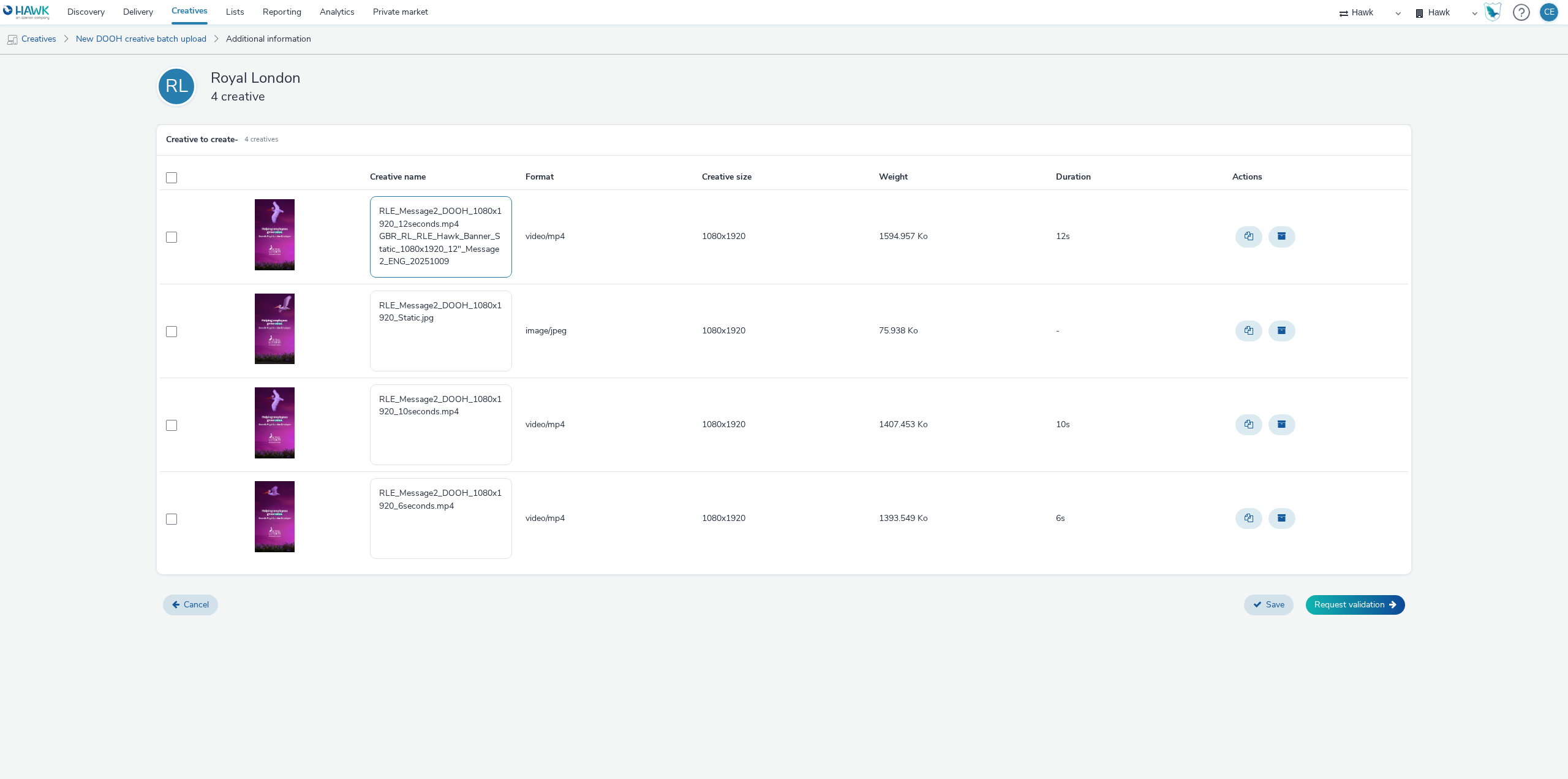
click at [373, 193] on td "RLE_Message2_DOOH_1080x1920_12seconds.mp4 GBR_RL_RLE_Hawk_Banner_Static_1080x19…" at bounding box center [447, 237] width 156 height 94
drag, startPoint x: 478, startPoint y: 237, endPoint x: 386, endPoint y: 190, distance: 103.3
click at [377, 185] on table "Creative name Format Creative size Weight Duration Actions GBR_RL_RLE_Hawk_Bann…" at bounding box center [784, 365] width 1249 height 401
type textarea "GBR_RL_RLE_Hawk_Banner_Static_1080x1920_12"_Message2_ENG_20251009"
drag, startPoint x: 458, startPoint y: 408, endPoint x: 356, endPoint y: 376, distance: 106.9
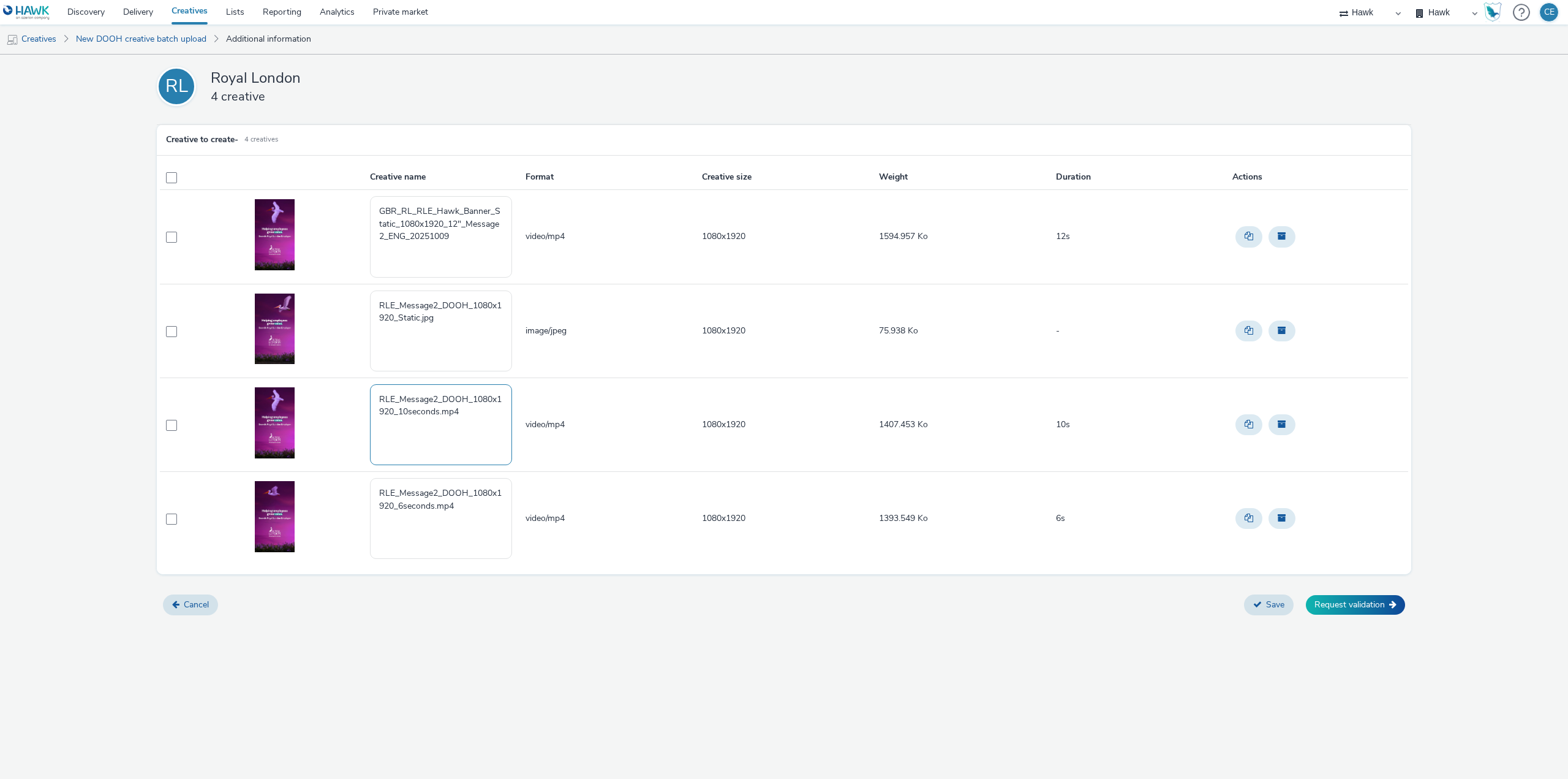
click at [356, 376] on tbody "GBR_RL_RLE_Hawk_Banner_Static_1080x1920_12"_Message2_ENG_20251009 video/mp4 108…" at bounding box center [784, 377] width 1249 height 375
paste textarea "GBR_RL_RLE_Hawk_Banner_Static_1080x1920_12"_Message2_ENG_20251009"
click at [458, 409] on textarea "GBR_RL_RLE_Hawk_Banner_Static_1080x1920_12"_Message2_ENG_20251009" at bounding box center [440, 424] width 142 height 81
type textarea "GBR_RL_RLE_Hawk_Banner_Static_1080x1920_10"_Message2_ENG_20251009"
drag, startPoint x: 481, startPoint y: 508, endPoint x: 324, endPoint y: 475, distance: 160.4
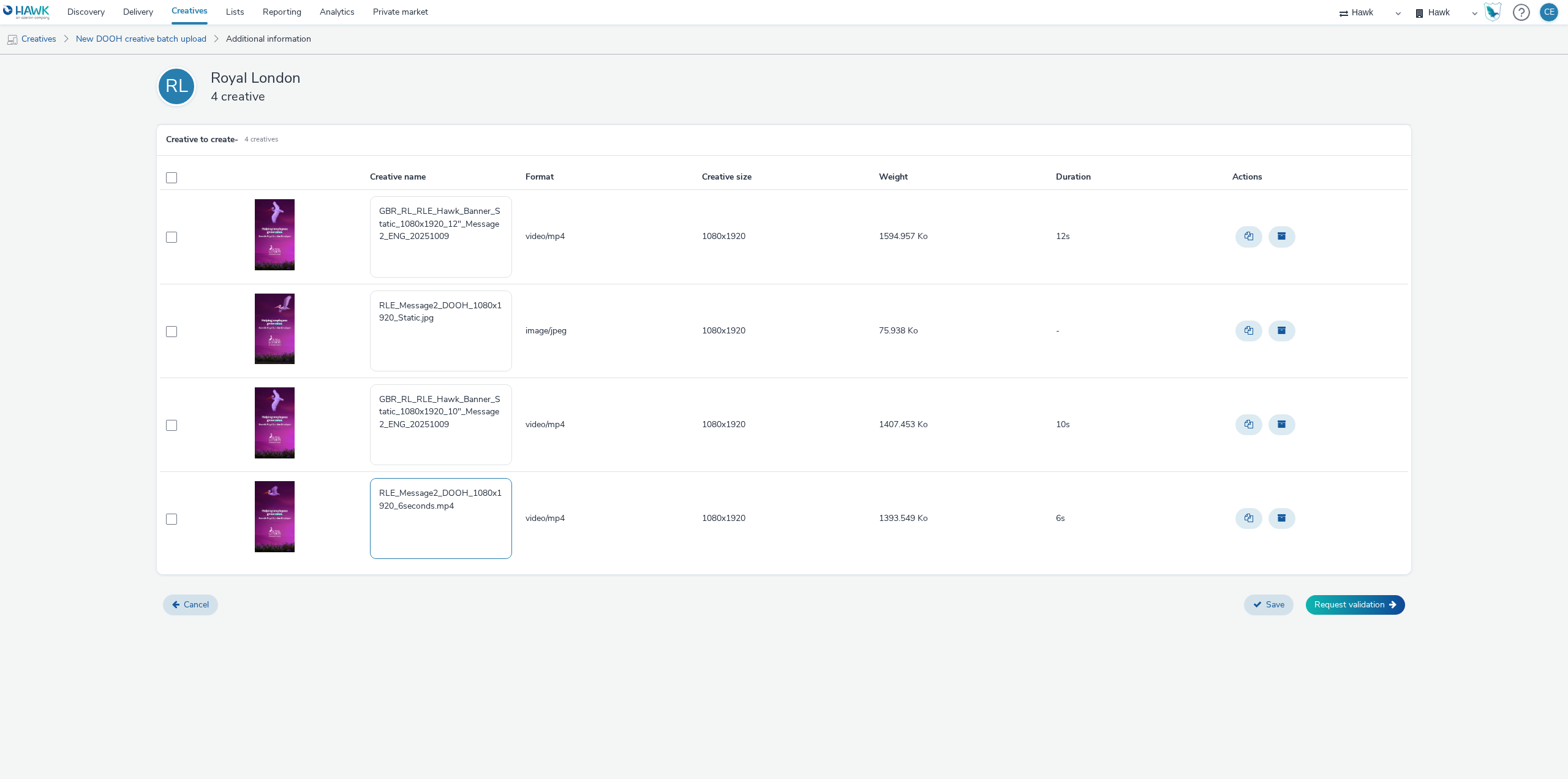
click at [324, 475] on tr "RLE_Message2_DOOH_1080x1920_6seconds.mp4 video/mp4 1080x1920 1393.549 Ko 6s" at bounding box center [784, 519] width 1249 height 94
paste textarea "GBR_RL_RLE_Hawk_Banner_Static_1080x1920_12"_Message2_ENG_20251009"
click at [456, 500] on textarea "GBR_RL_RLE_Hawk_Banner_Static_1080x1920_12"_Message2_ENG_20251009" at bounding box center [440, 518] width 142 height 81
click at [463, 505] on textarea "GBR_RL_RLE_Hawk_Banner_Static_1080x1920_12"_Message2_ENG_20251009" at bounding box center [440, 518] width 142 height 81
click at [458, 502] on textarea "GBR_RL_RLE_Hawk_Banner_Static_1080x1920_12"_Message2_ENG_20251009" at bounding box center [440, 518] width 142 height 81
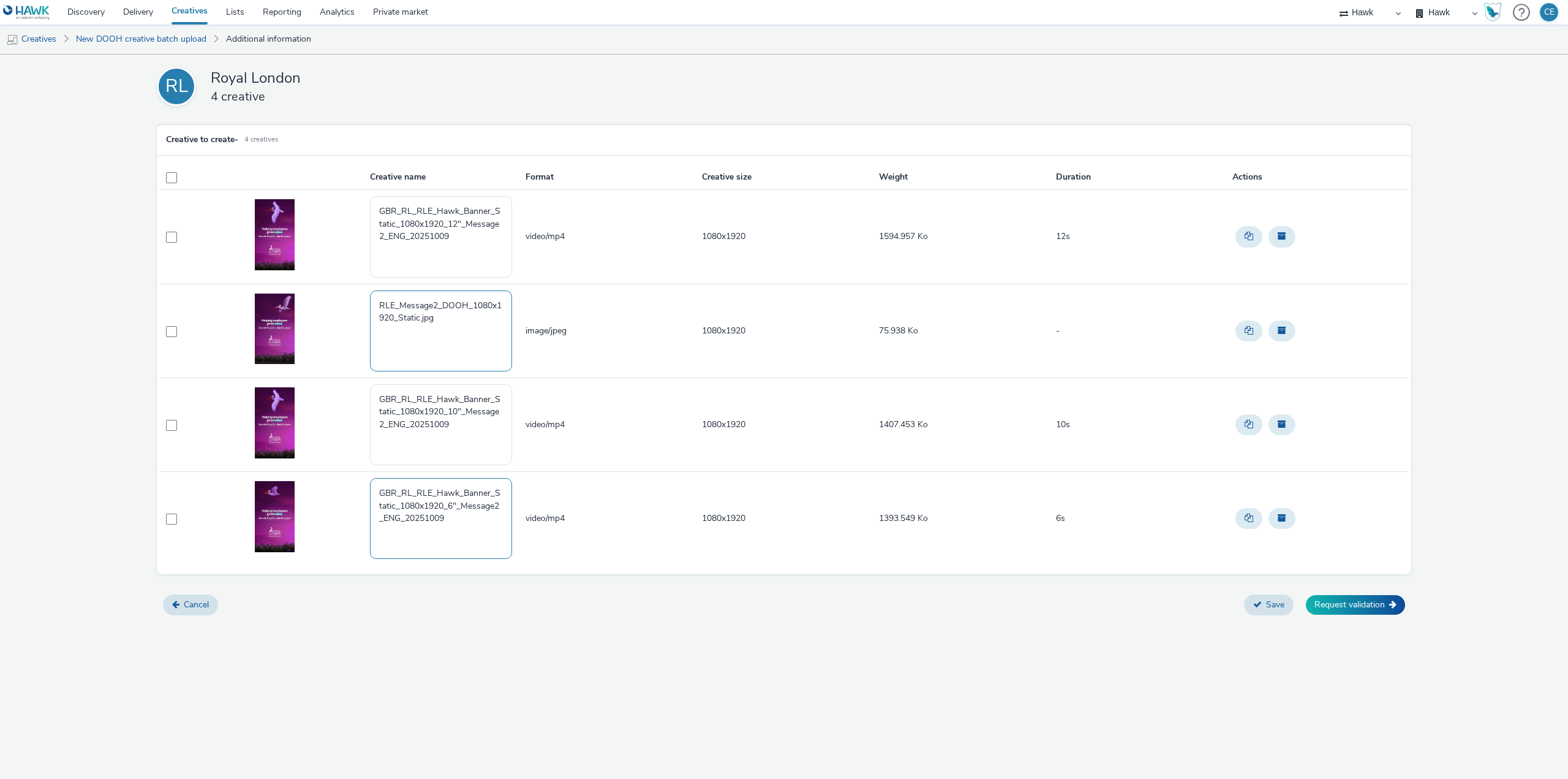
type textarea "GBR_RL_RLE_Hawk_Banner_Static_1080x1920_6"_Message2_ENG_20251009"
drag, startPoint x: 462, startPoint y: 318, endPoint x: 331, endPoint y: 300, distance: 132.2
click at [331, 300] on tr "RLE_Message2_DOOH_1080x1920_Static.jpg image/jpeg 1080x1920 75.938 Ko -" at bounding box center [784, 330] width 1249 height 94
paste textarea "GBR_RL_RLE_Hawk_Banner_Static_1080x1920_12"_Message2_ENG_20251009"
drag, startPoint x: 464, startPoint y: 318, endPoint x: 450, endPoint y: 318, distance: 14.0
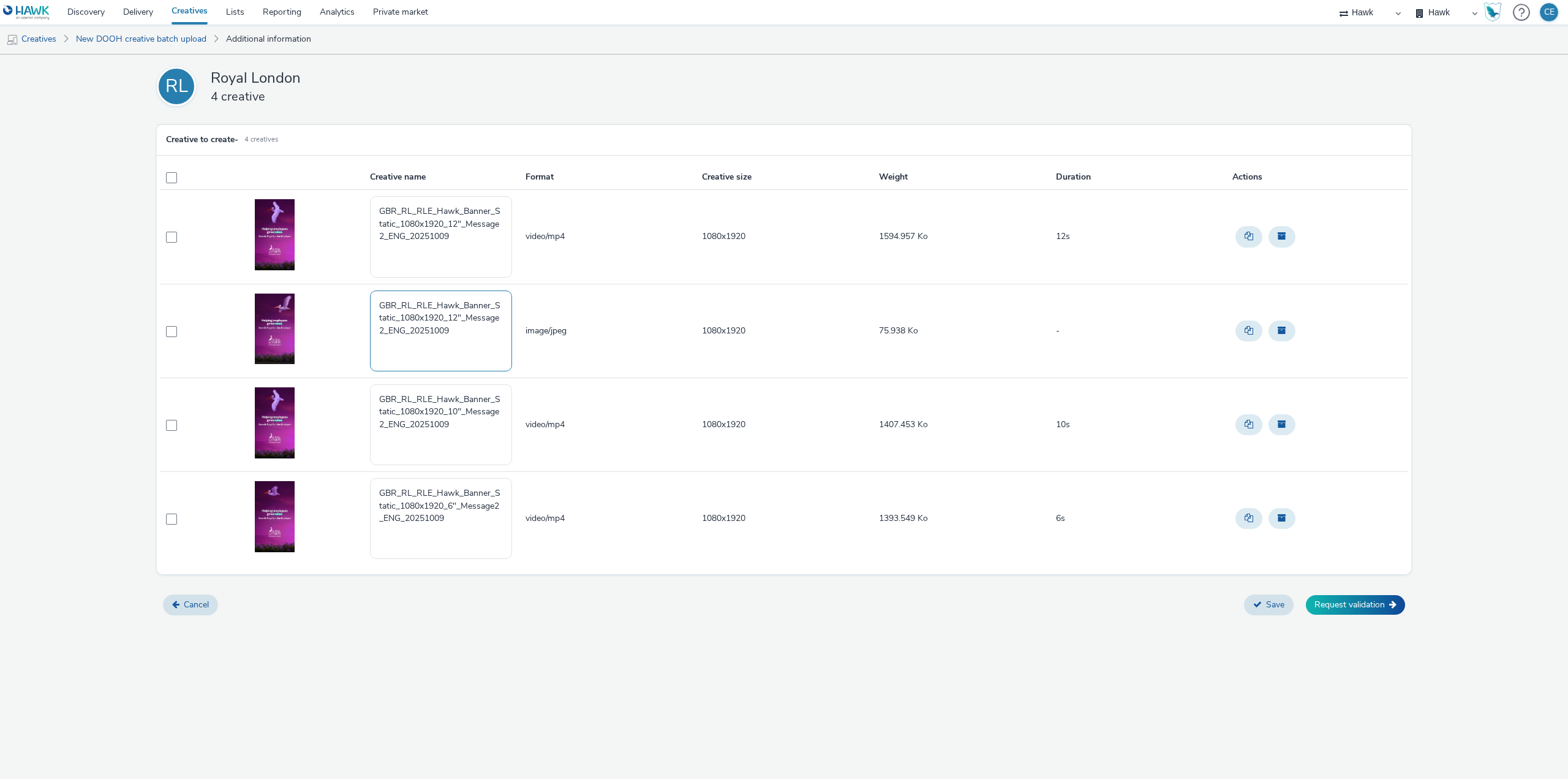
click at [450, 318] on textarea "GBR_RL_RLE_Hawk_Banner_Static_1080x1920_12"_Message2_ENG_20251009" at bounding box center [440, 330] width 142 height 81
type textarea "GBR_RL_RLE_Hawk_Banner_Static_1080x1920_Message2_ENG_20251009"
drag, startPoint x: 440, startPoint y: 235, endPoint x: 479, endPoint y: 236, distance: 39.0
click at [479, 236] on textarea "GBR_RL_RLE_Hawk_Banner_Static_1080x1920_12"_Message2_ENG_20251009" at bounding box center [440, 237] width 142 height 81
type textarea "GBR_RL_RLE_Hawk_Banner_Static_1080x1920_12"_Message2_ENG_20251010"
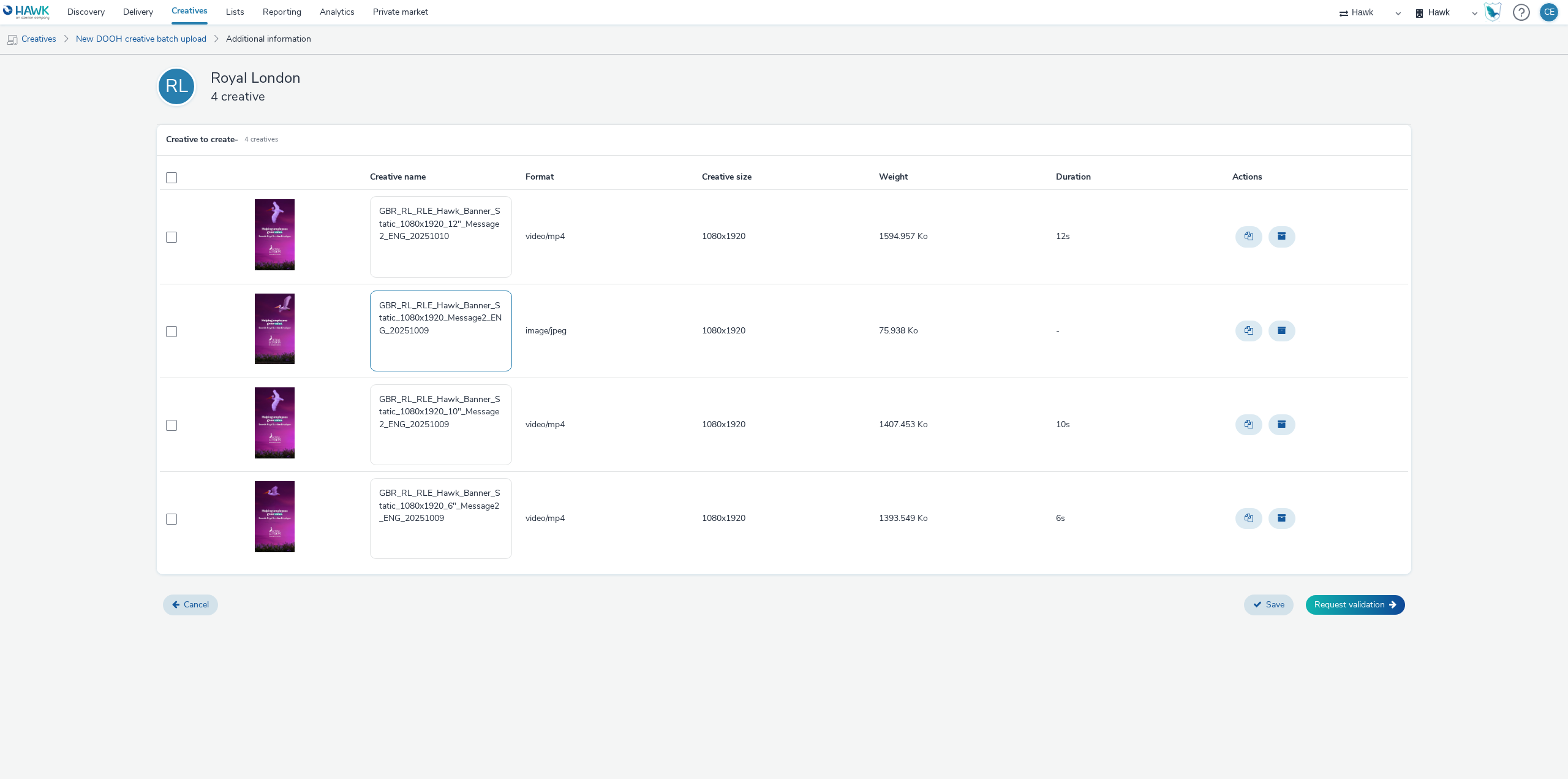
drag, startPoint x: 429, startPoint y: 331, endPoint x: 452, endPoint y: 329, distance: 23.1
click at [452, 329] on textarea "GBR_RL_RLE_Hawk_Banner_Static_1080x1920_Message2_ENG_20251009" at bounding box center [440, 330] width 142 height 81
type textarea "GBR_RL_RLE_Hawk_Banner_Static_1080x1920_Message2_ENG_20251010"
click at [437, 422] on textarea "GBR_RL_RLE_Hawk_Banner_Static_1080x1920_10"_Message2_ENG_20251009" at bounding box center [440, 424] width 142 height 81
drag, startPoint x: 441, startPoint y: 425, endPoint x: 501, endPoint y: 417, distance: 60.5
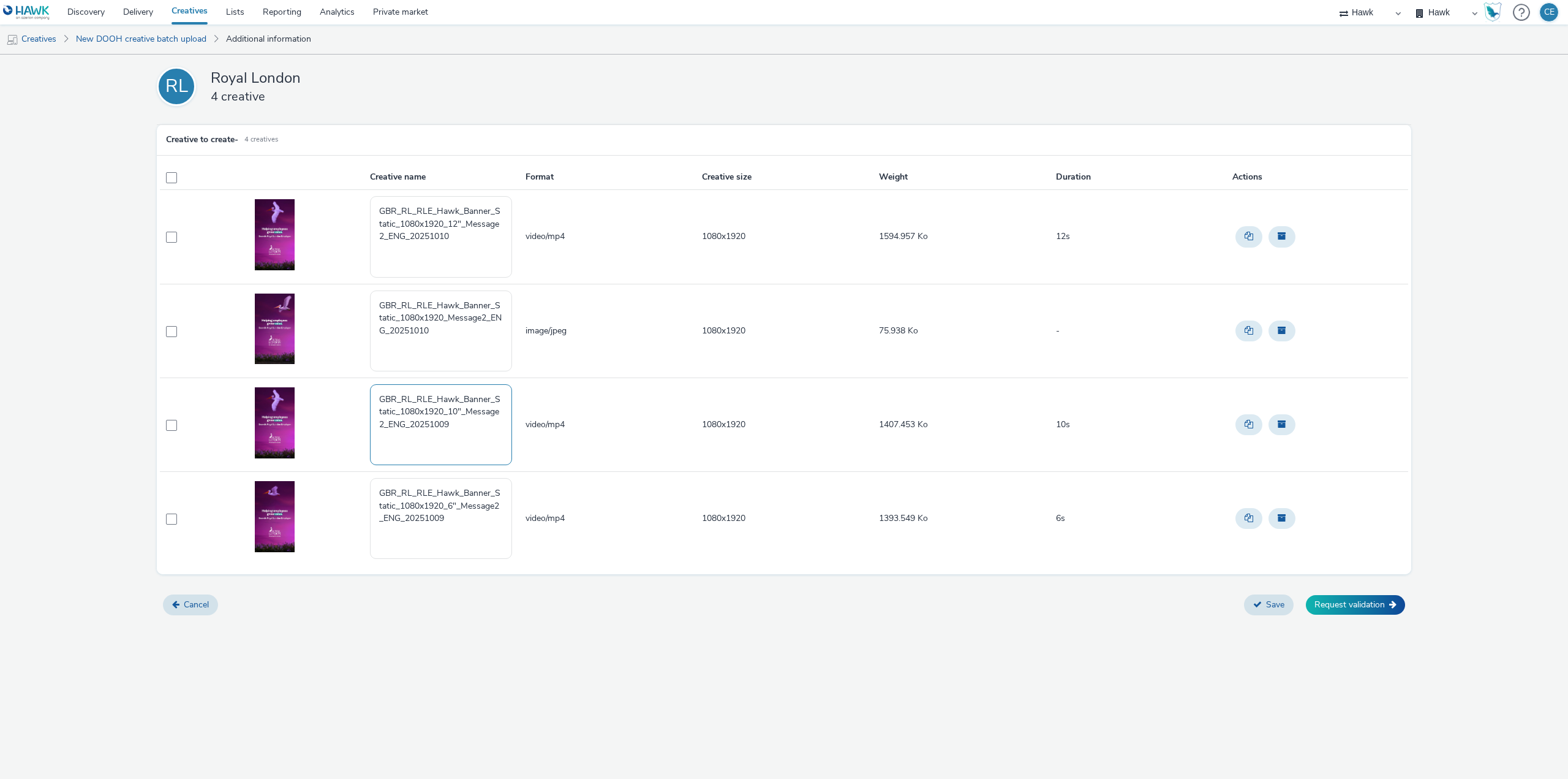
click at [500, 420] on textarea "GBR_RL_RLE_Hawk_Banner_Static_1080x1920_10"_Message2_ENG_20251009" at bounding box center [440, 424] width 142 height 81
type textarea "GBR_RL_RLE_Hawk_Banner_Static_1080x1920_10"_Message2_ENG_20251010"
click at [458, 514] on textarea "GBR_RL_RLE_Hawk_Banner_Static_1080x1920_6"_Message2_ENG_20251009" at bounding box center [440, 518] width 142 height 81
type textarea "GBR_RL_RLE_Hawk_Banner_Static_1080x1920_6"_Message2_ENG_20251010"
click at [1376, 606] on button "Request validation" at bounding box center [1356, 604] width 99 height 20
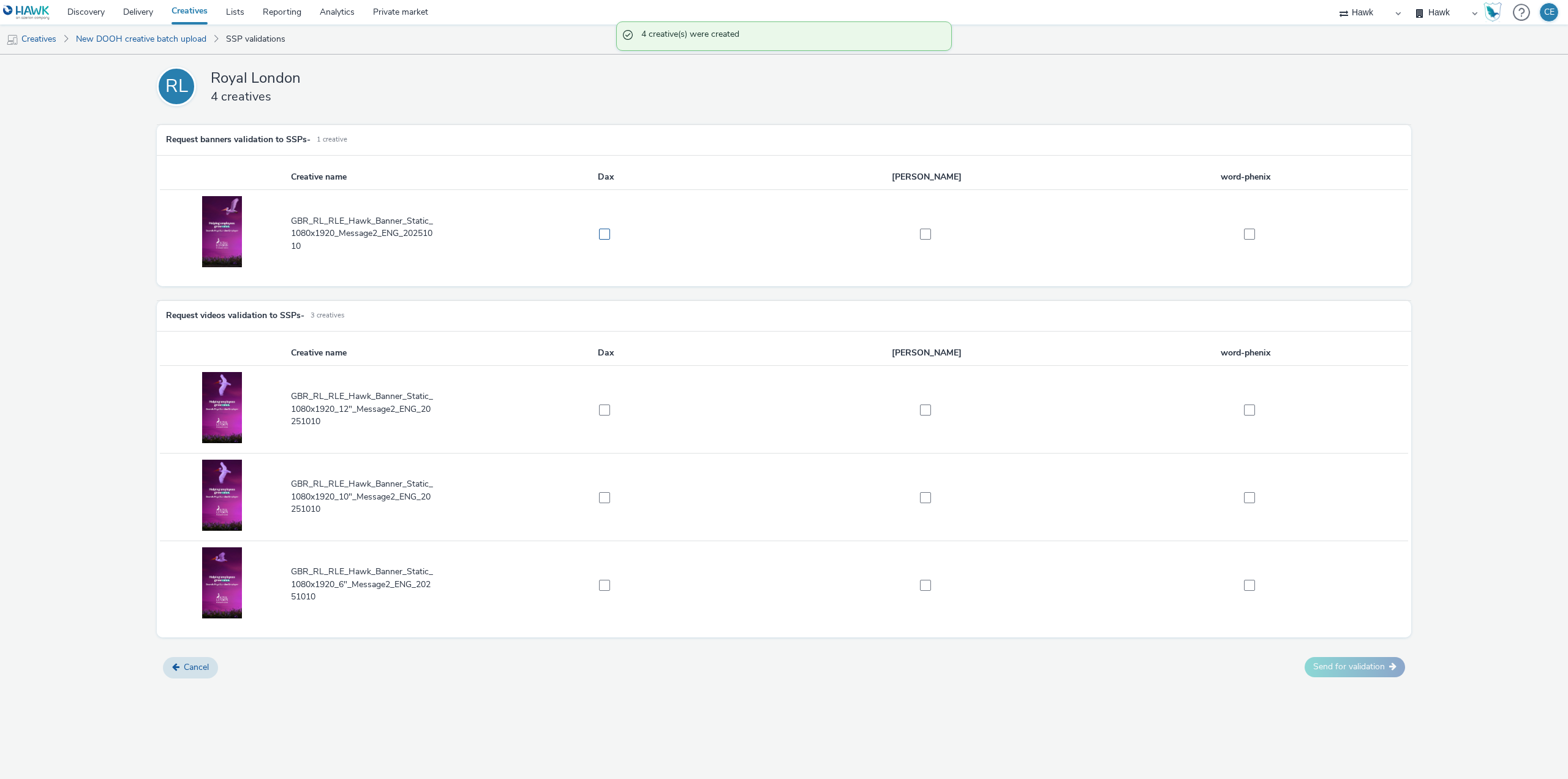
click at [602, 229] on span at bounding box center [605, 235] width 11 height 11
checkbox input "true"
drag, startPoint x: 606, startPoint y: 410, endPoint x: 614, endPoint y: 458, distance: 48.7
click at [606, 411] on span at bounding box center [605, 410] width 11 height 11
checkbox input "true"
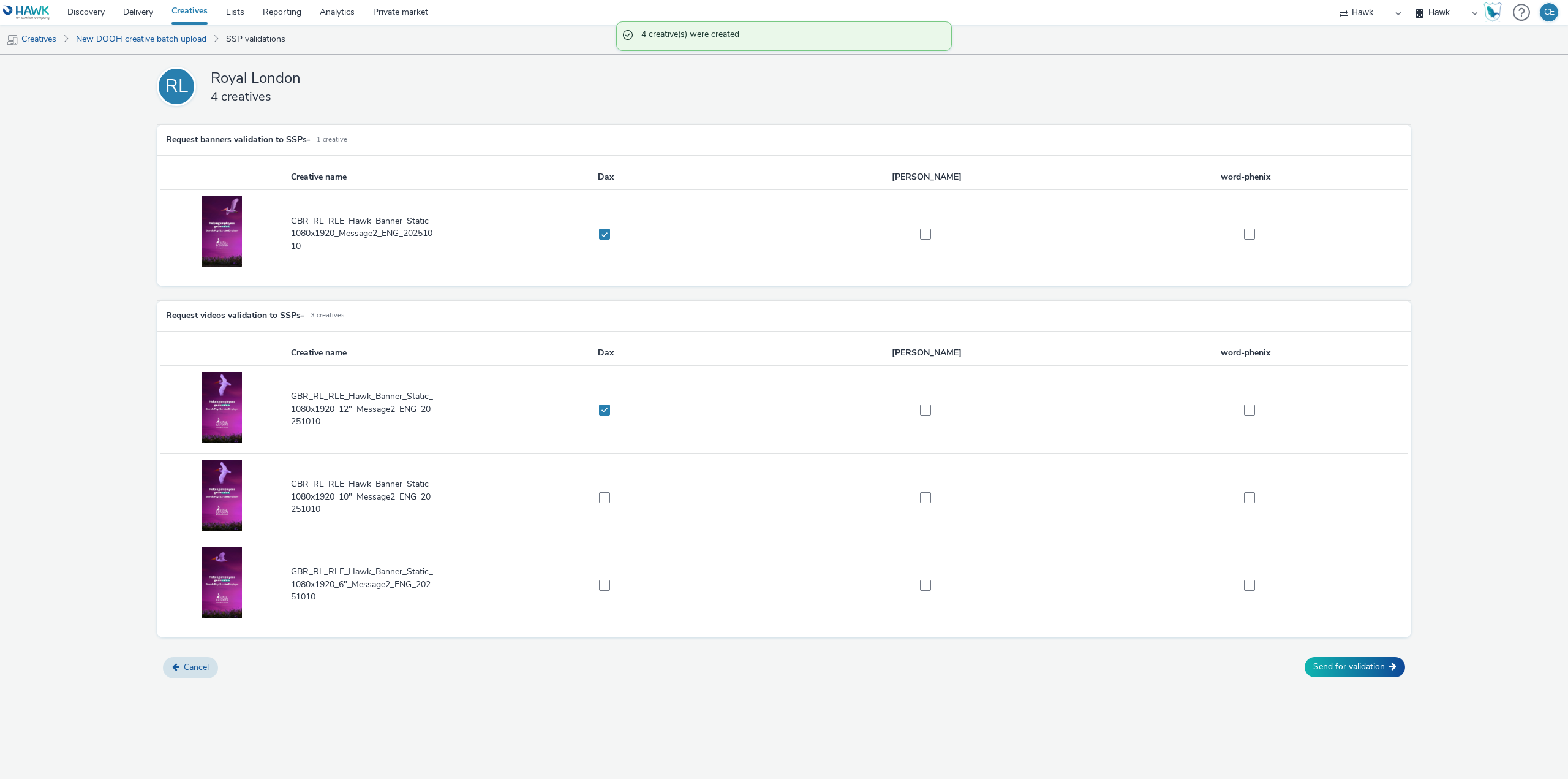
drag, startPoint x: 600, startPoint y: 498, endPoint x: 606, endPoint y: 516, distance: 19.0
click at [600, 498] on span at bounding box center [605, 497] width 11 height 11
checkbox input "true"
click at [603, 588] on span at bounding box center [605, 586] width 11 height 11
checkbox input "true"
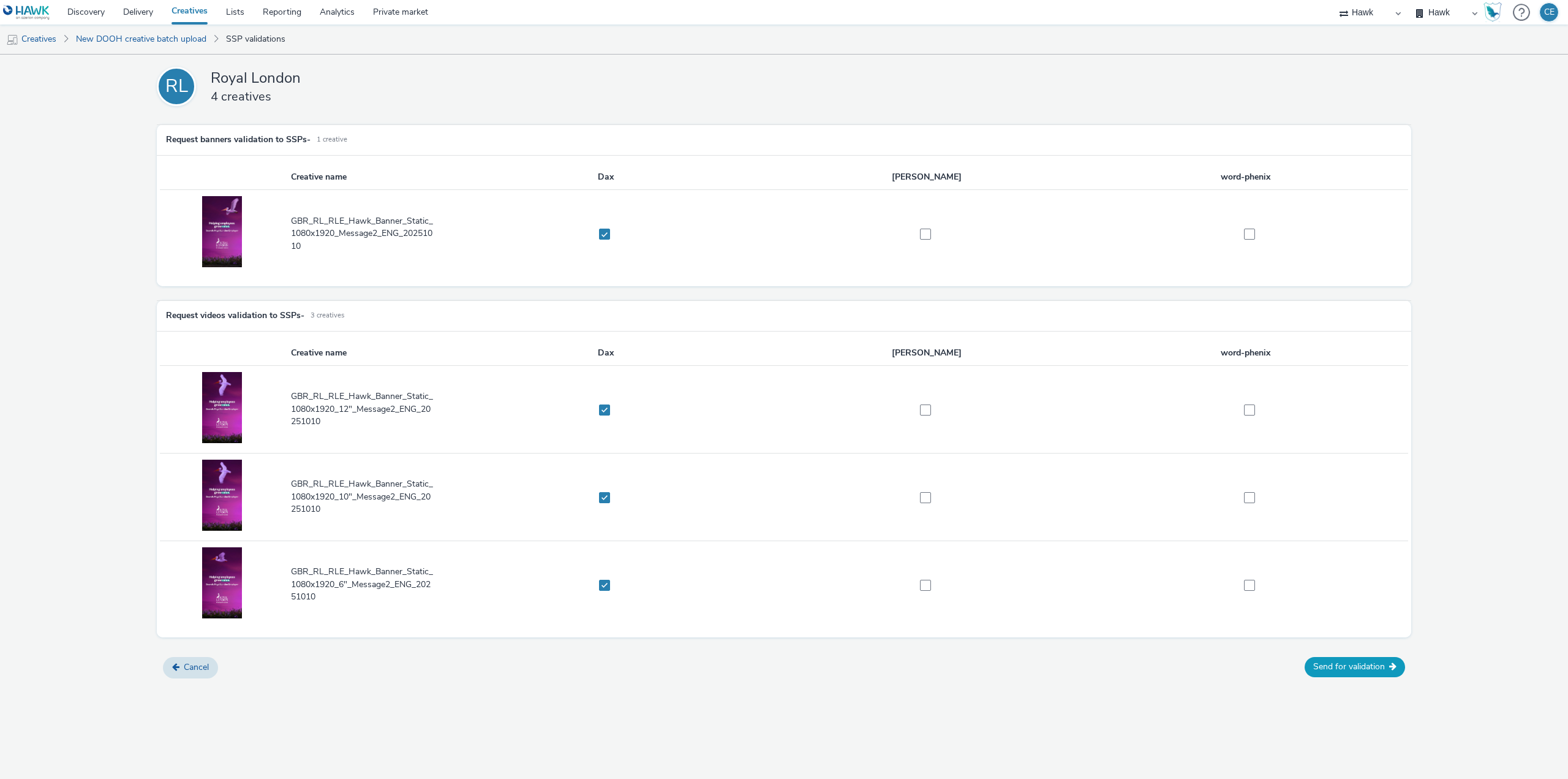
click at [1388, 658] on button "Send for validation" at bounding box center [1355, 666] width 100 height 20
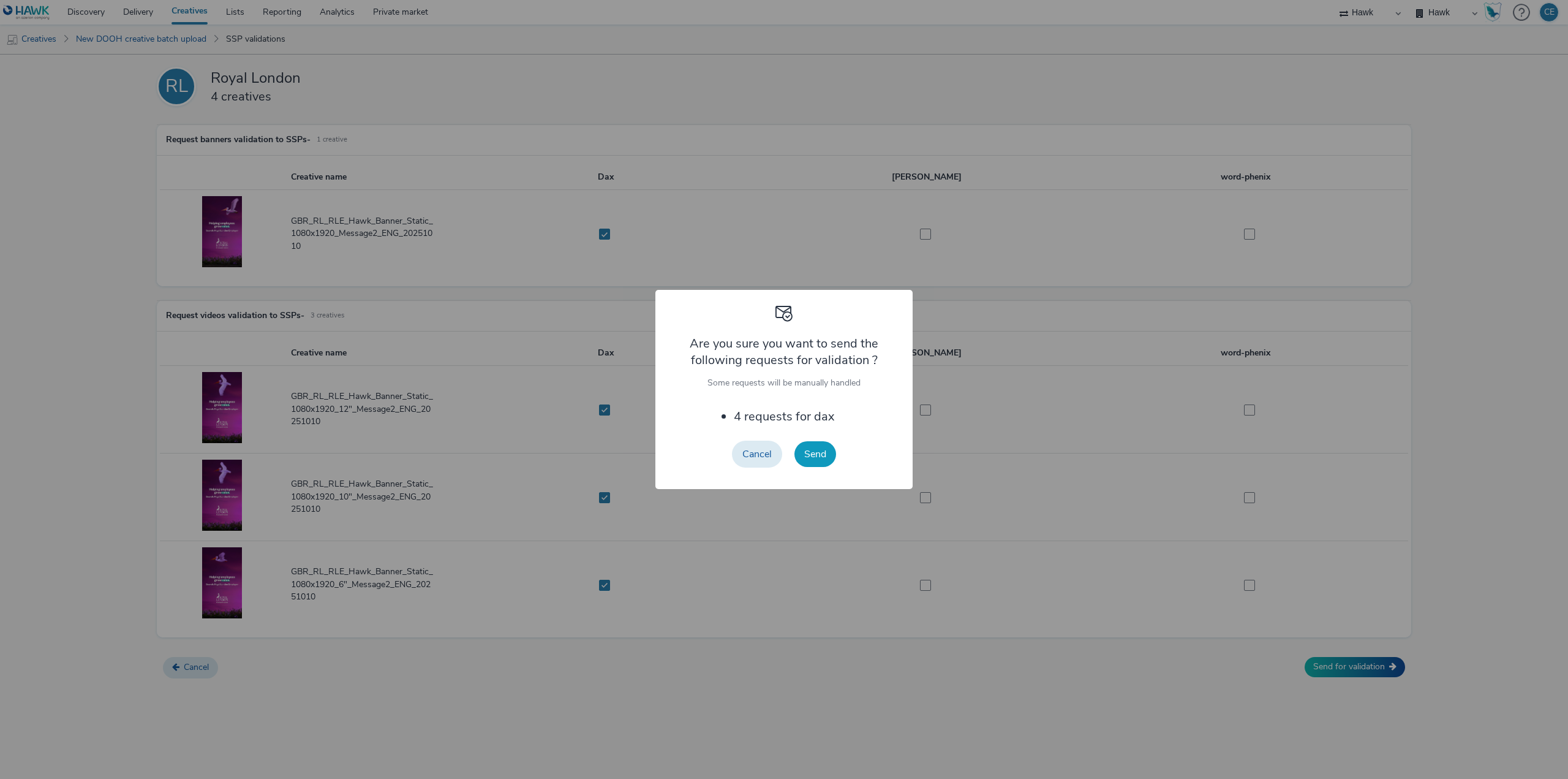
click at [809, 446] on button "Send" at bounding box center [815, 453] width 41 height 25
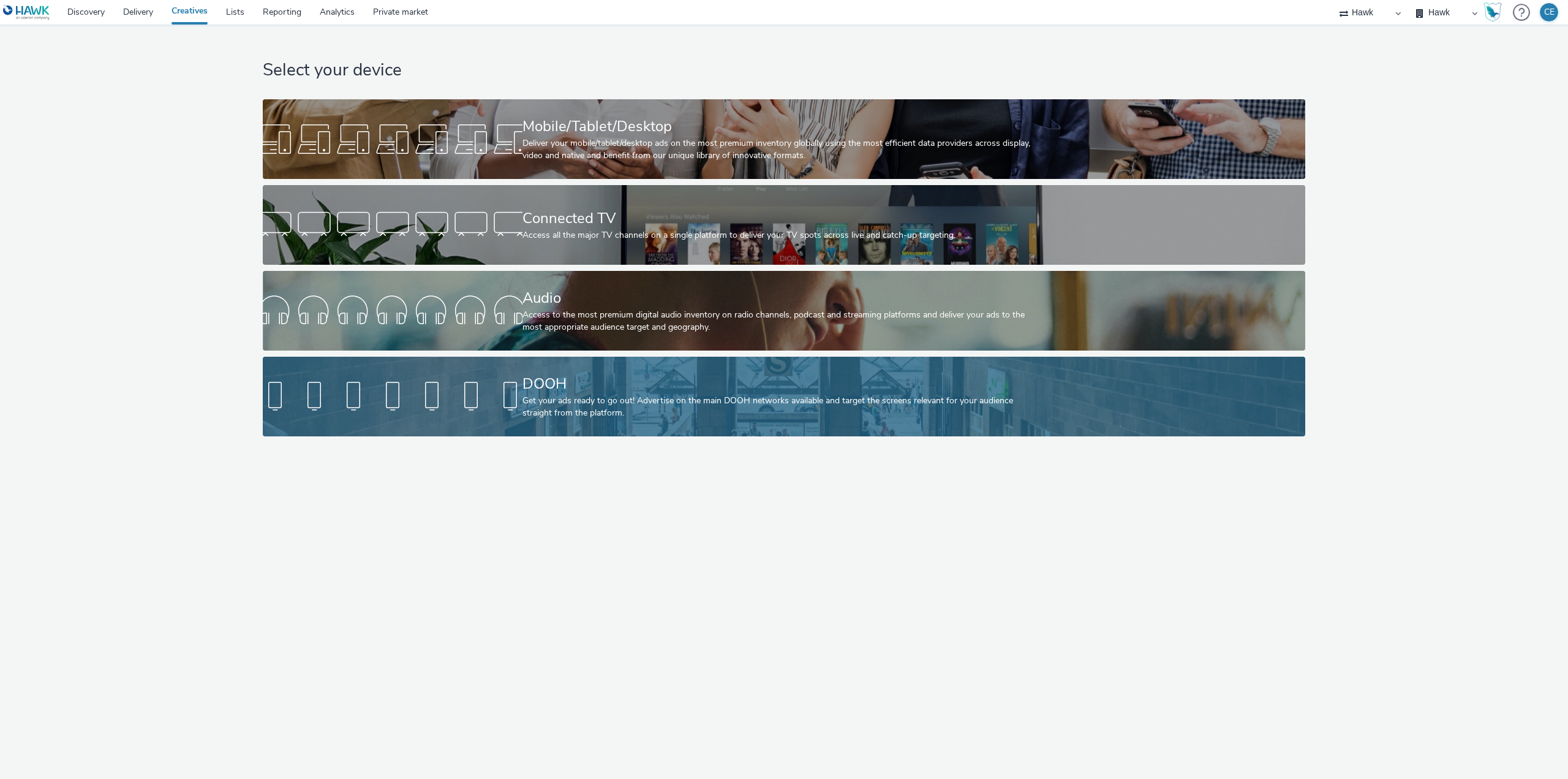
click at [525, 410] on div "Get your ads ready to go out! Advertise on the main DOOH networks available and…" at bounding box center [782, 406] width 519 height 25
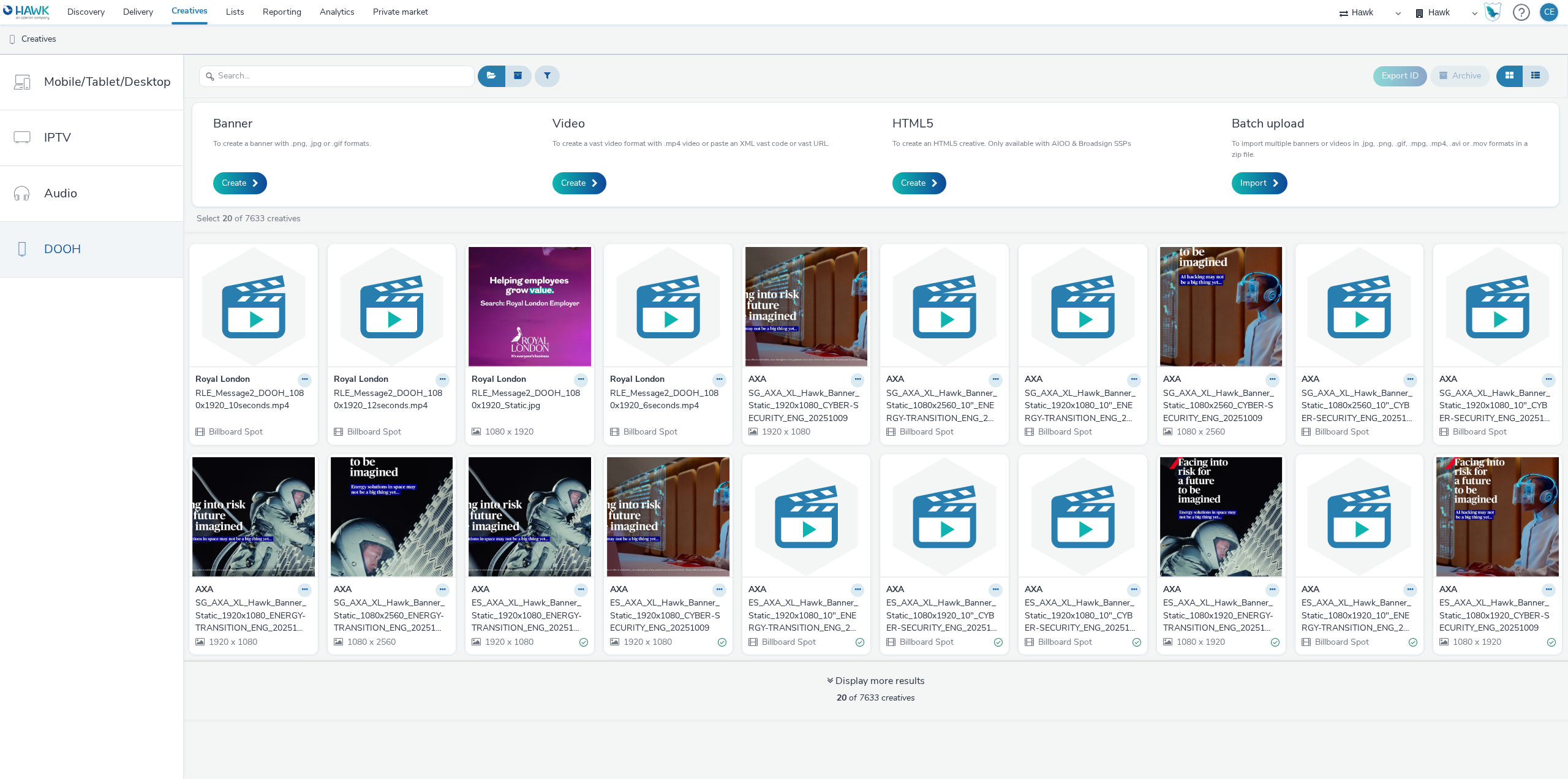
click at [664, 607] on div "ES_AXA_XL_Hawk_Banner_Static_1920x1080_CYBER-SECURITY_ENG_20251009" at bounding box center [665, 616] width 112 height 38
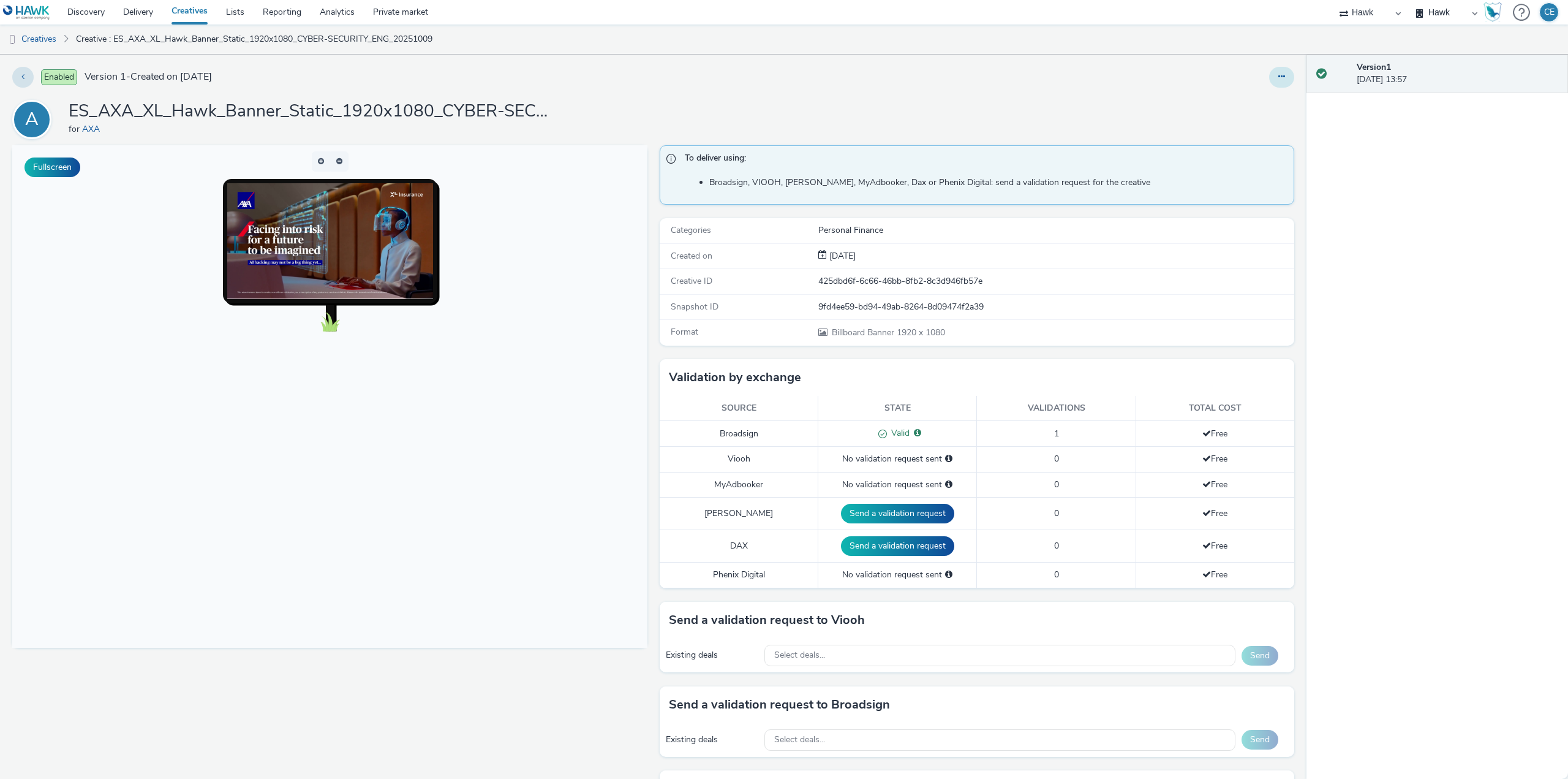
click at [1279, 77] on icon at bounding box center [1282, 76] width 7 height 8
click at [1230, 107] on link "Edit" at bounding box center [1249, 101] width 92 height 24
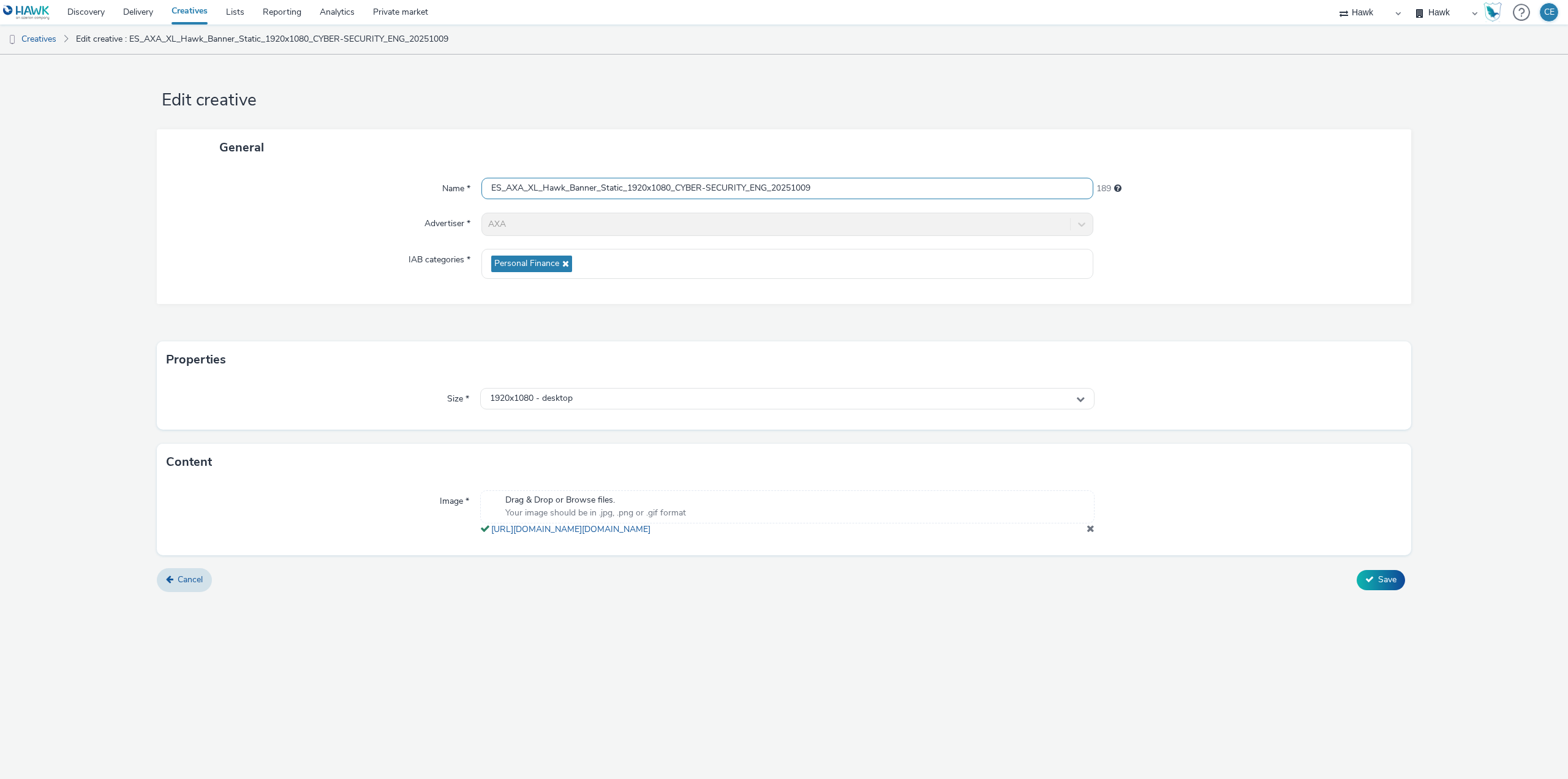
drag, startPoint x: 848, startPoint y: 185, endPoint x: 301, endPoint y: 193, distance: 547.1
click at [297, 191] on div "Name * ES_AXA_XL_Hawk_Banner_Static_1920x1080_CYBER-SECURITY_ENG_20251009 189" at bounding box center [784, 189] width 1230 height 23
